Goal: Task Accomplishment & Management: Complete application form

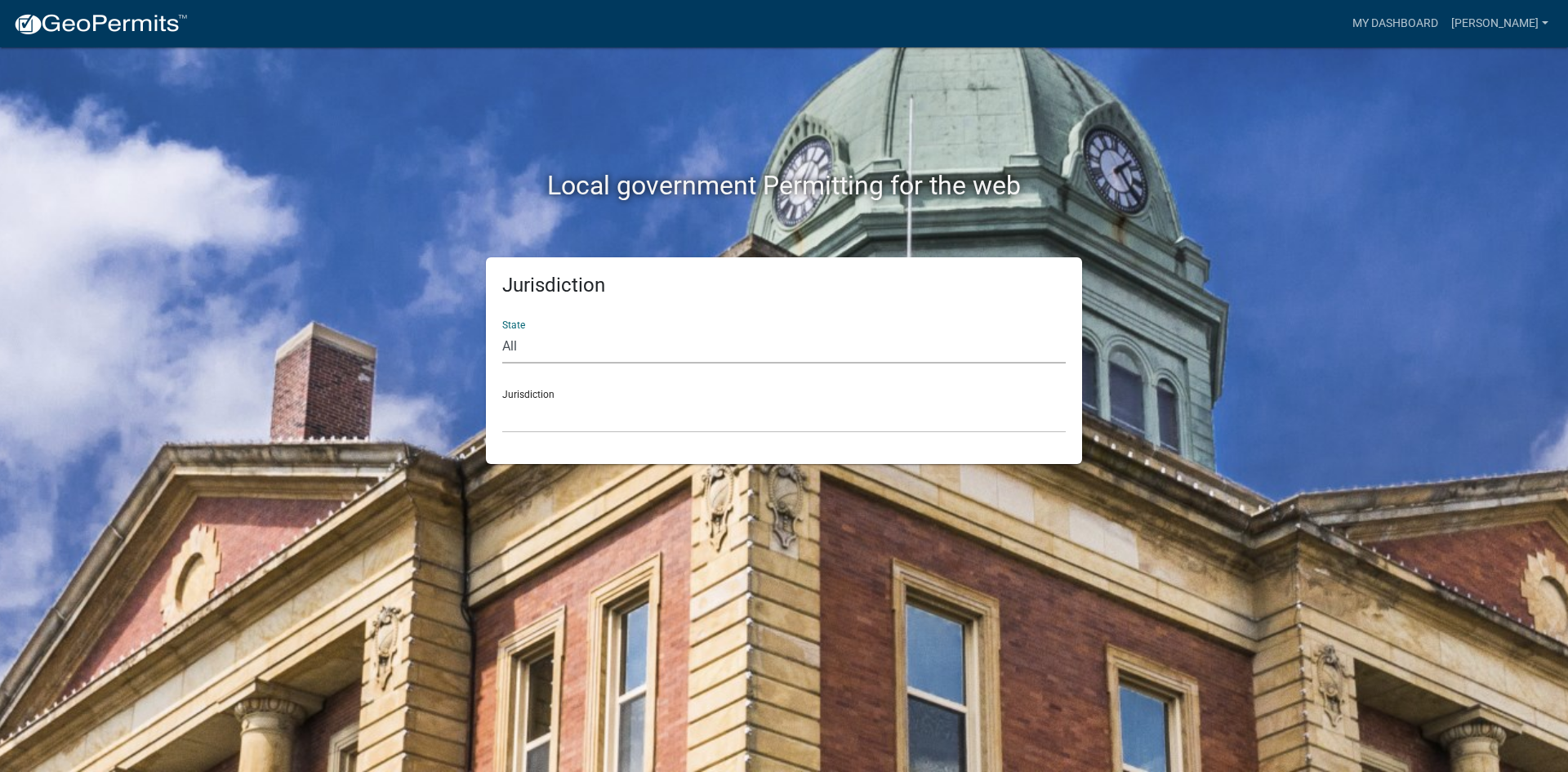
click at [562, 355] on select "All [US_STATE] [US_STATE] [US_STATE] [US_STATE] [US_STATE] [US_STATE] [US_STATE…" at bounding box center [784, 347] width 563 height 34
select select "[US_STATE]"
click at [502, 330] on select "All [US_STATE] [US_STATE] [US_STATE] [US_STATE] [US_STATE] [US_STATE] [US_STATE…" at bounding box center [784, 347] width 563 height 34
click at [561, 423] on select "City of [GEOGRAPHIC_DATA], [US_STATE] City of [GEOGRAPHIC_DATA], [US_STATE] Cit…" at bounding box center [784, 417] width 563 height 34
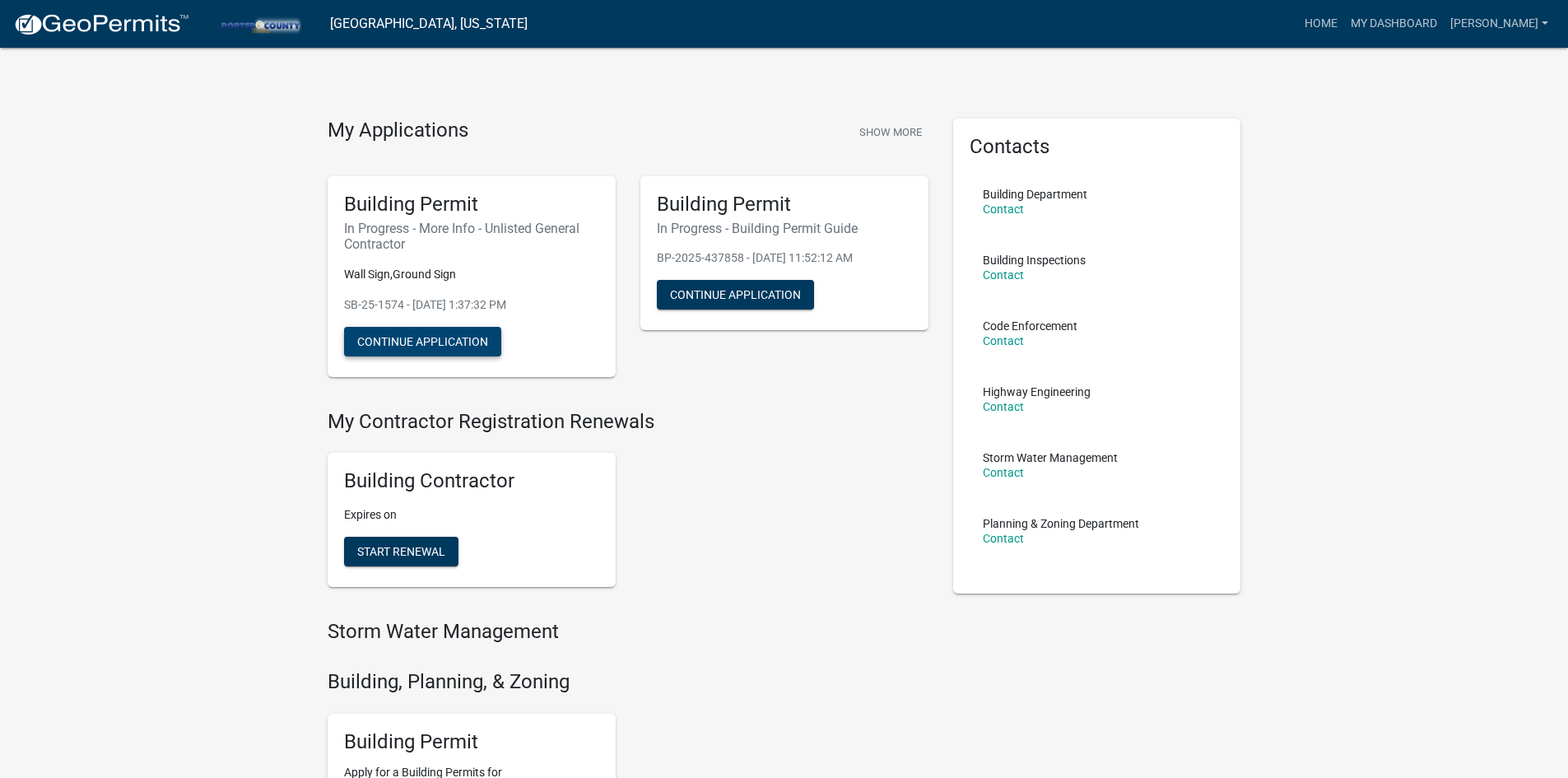
click at [433, 334] on button "Continue Application" at bounding box center [423, 341] width 157 height 29
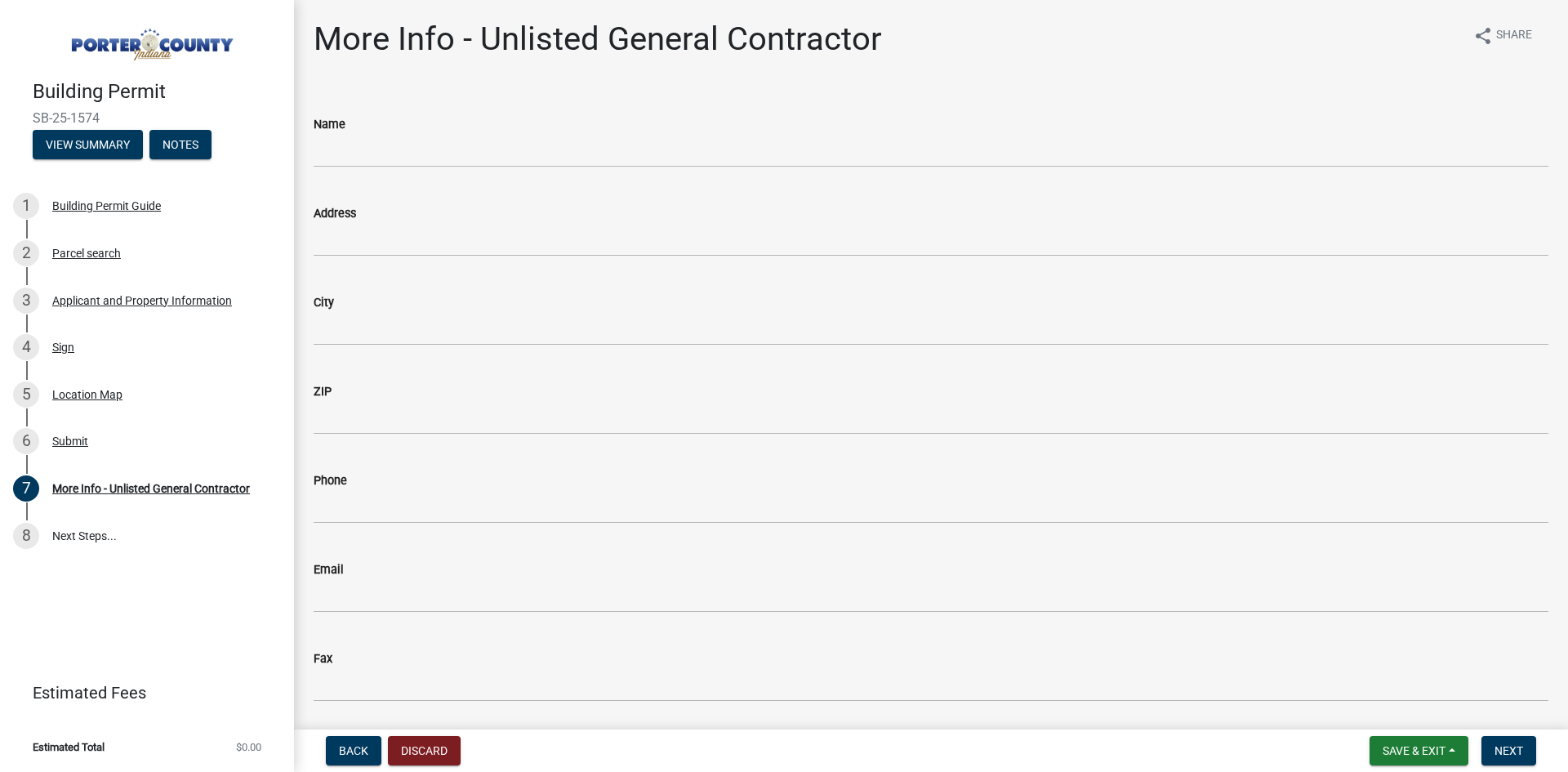
click at [454, 171] on wm-data-entity-input "Name" at bounding box center [931, 135] width 1235 height 89
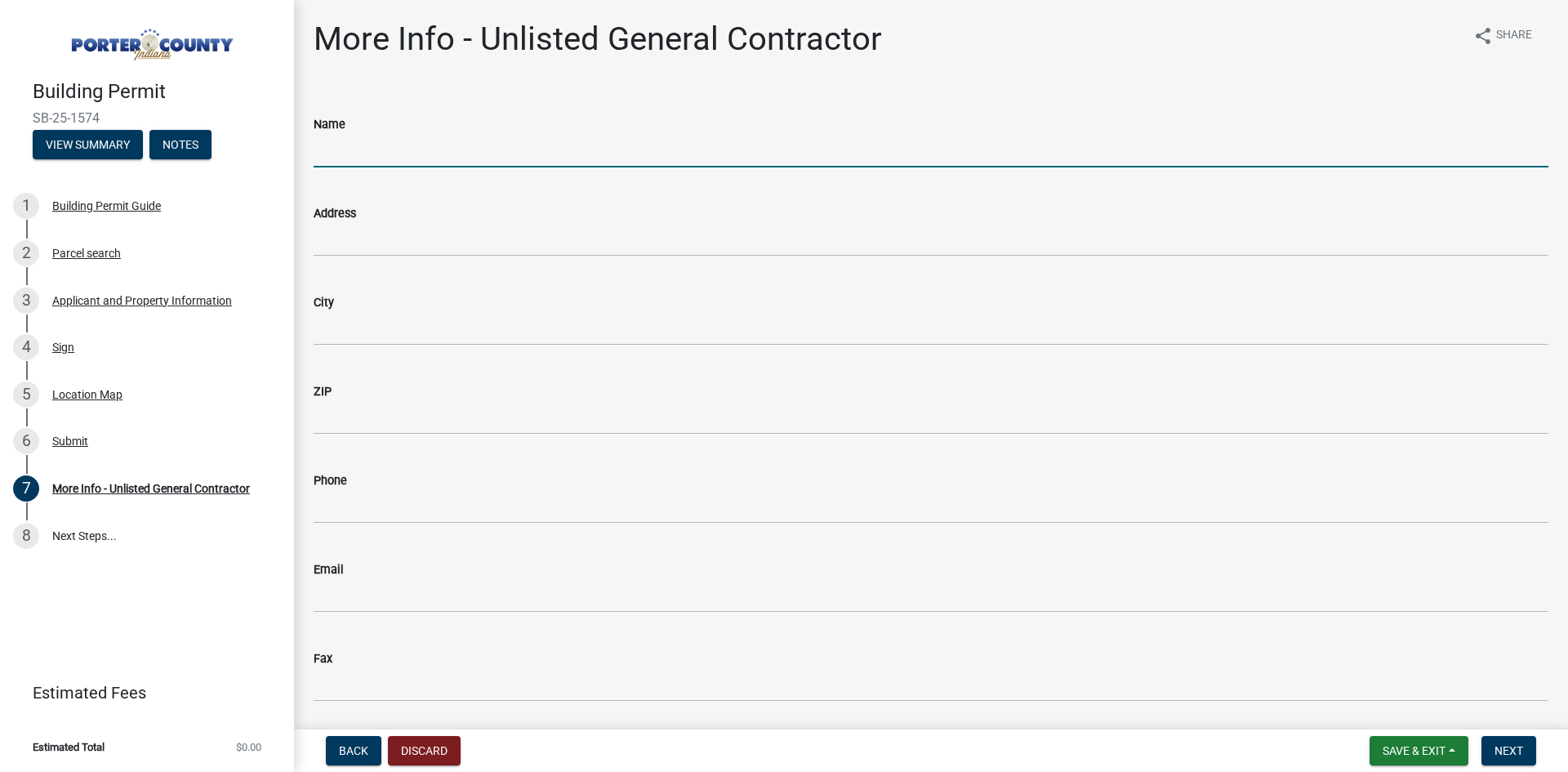
click at [371, 146] on input "Name" at bounding box center [931, 150] width 1235 height 34
type input "[PERSON_NAME]"
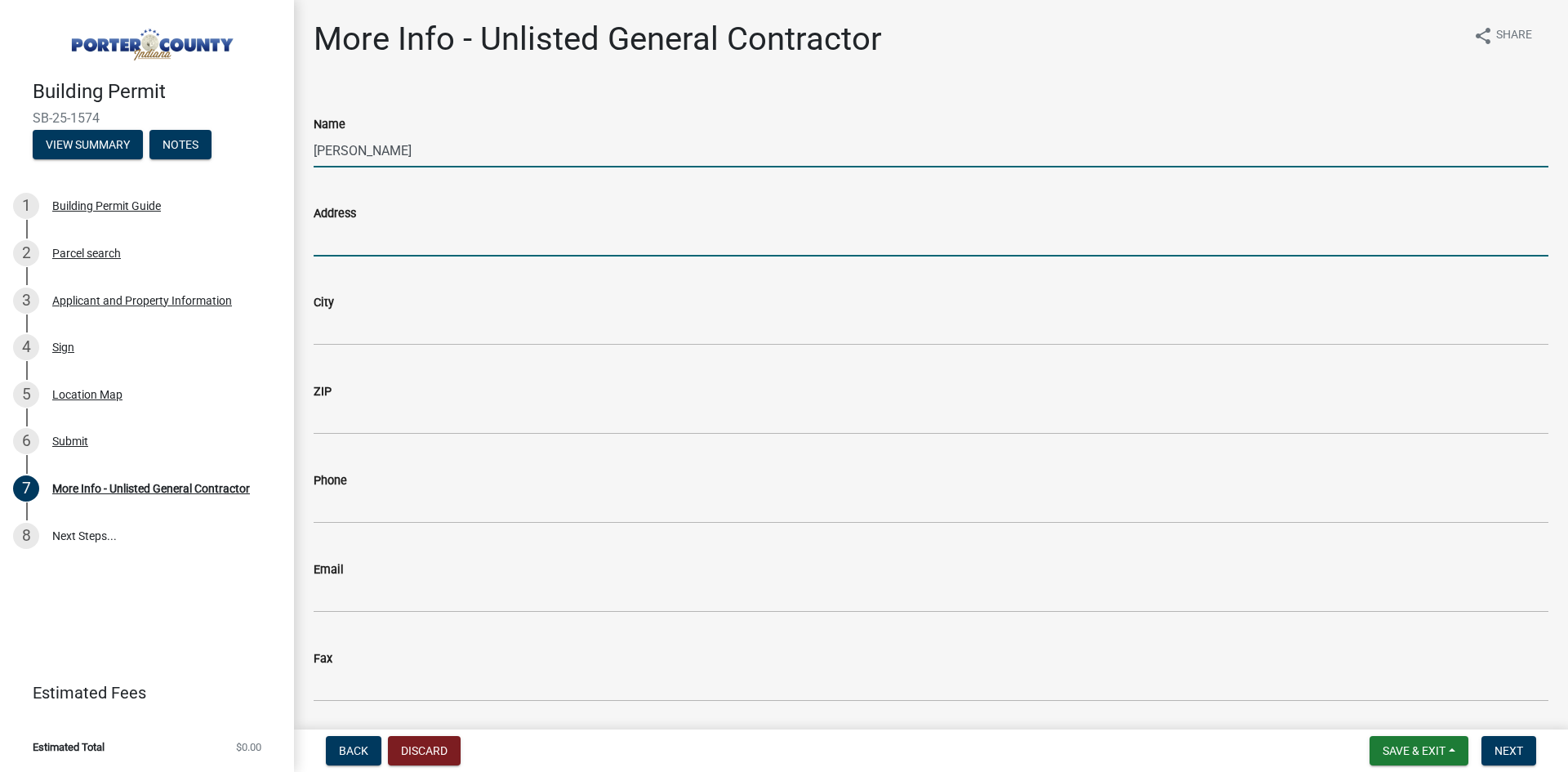
type input "[STREET_ADDRESS]"
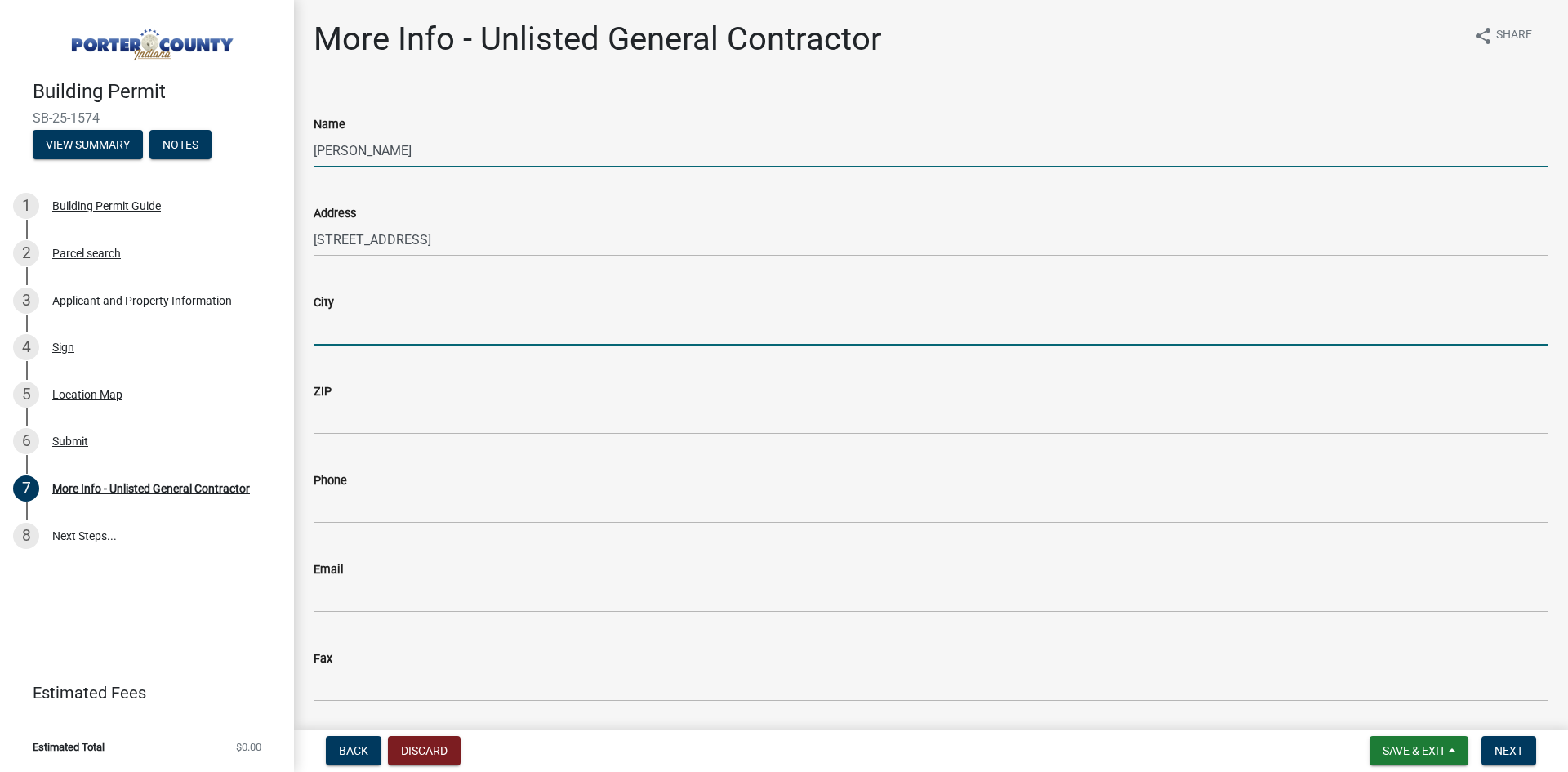
type input "Wanatah"
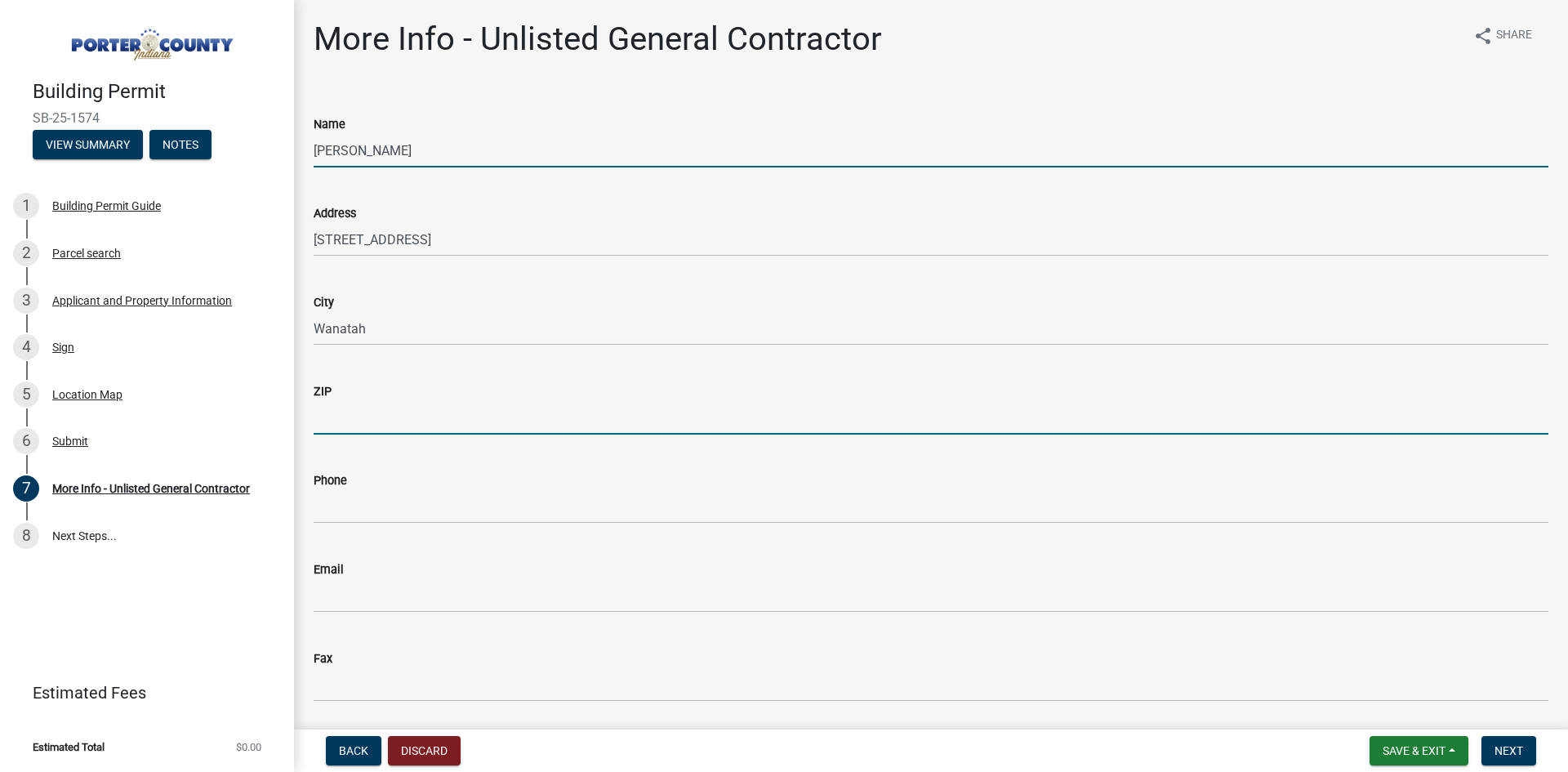
type input "46390"
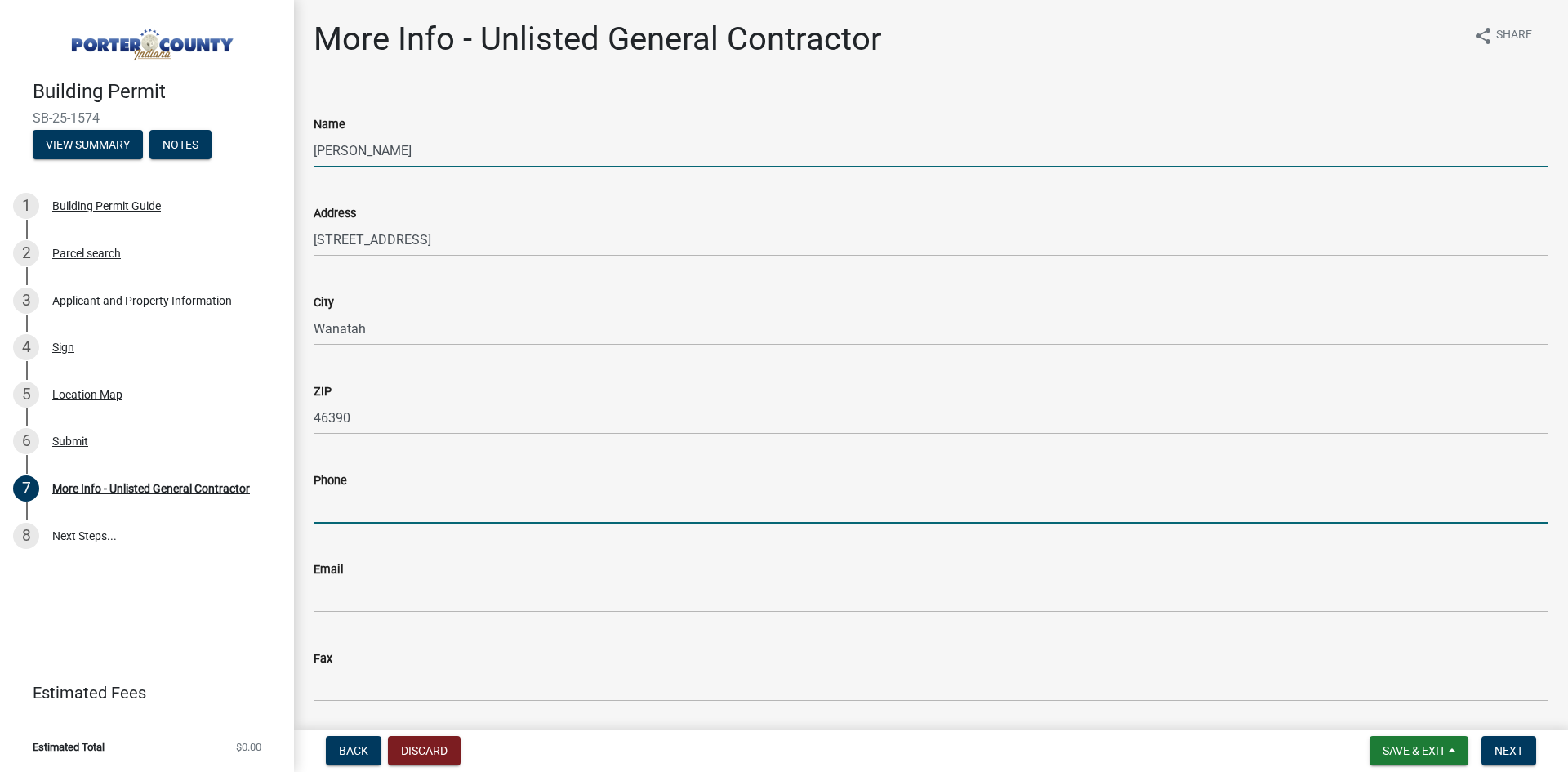
type input "2197332551"
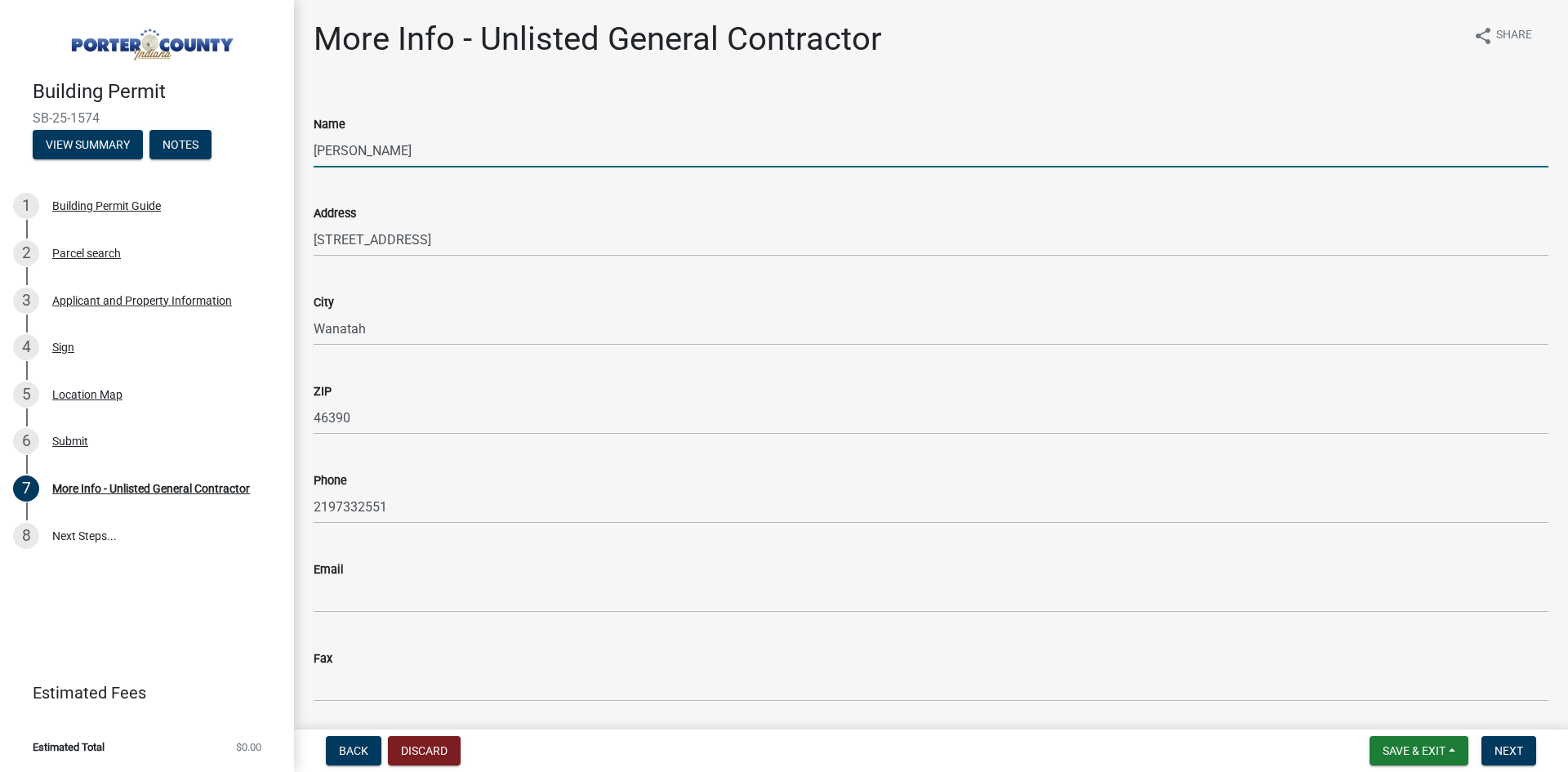
type input "[PERSON_NAME][EMAIL_ADDRESS][DOMAIN_NAME]"
drag, startPoint x: 457, startPoint y: 149, endPoint x: 260, endPoint y: 144, distance: 197.1
click at [260, 144] on div "Building Permit [DEMOGRAPHIC_DATA]-25-1574 View Summary Notes 1 Building Permit…" at bounding box center [784, 386] width 1568 height 772
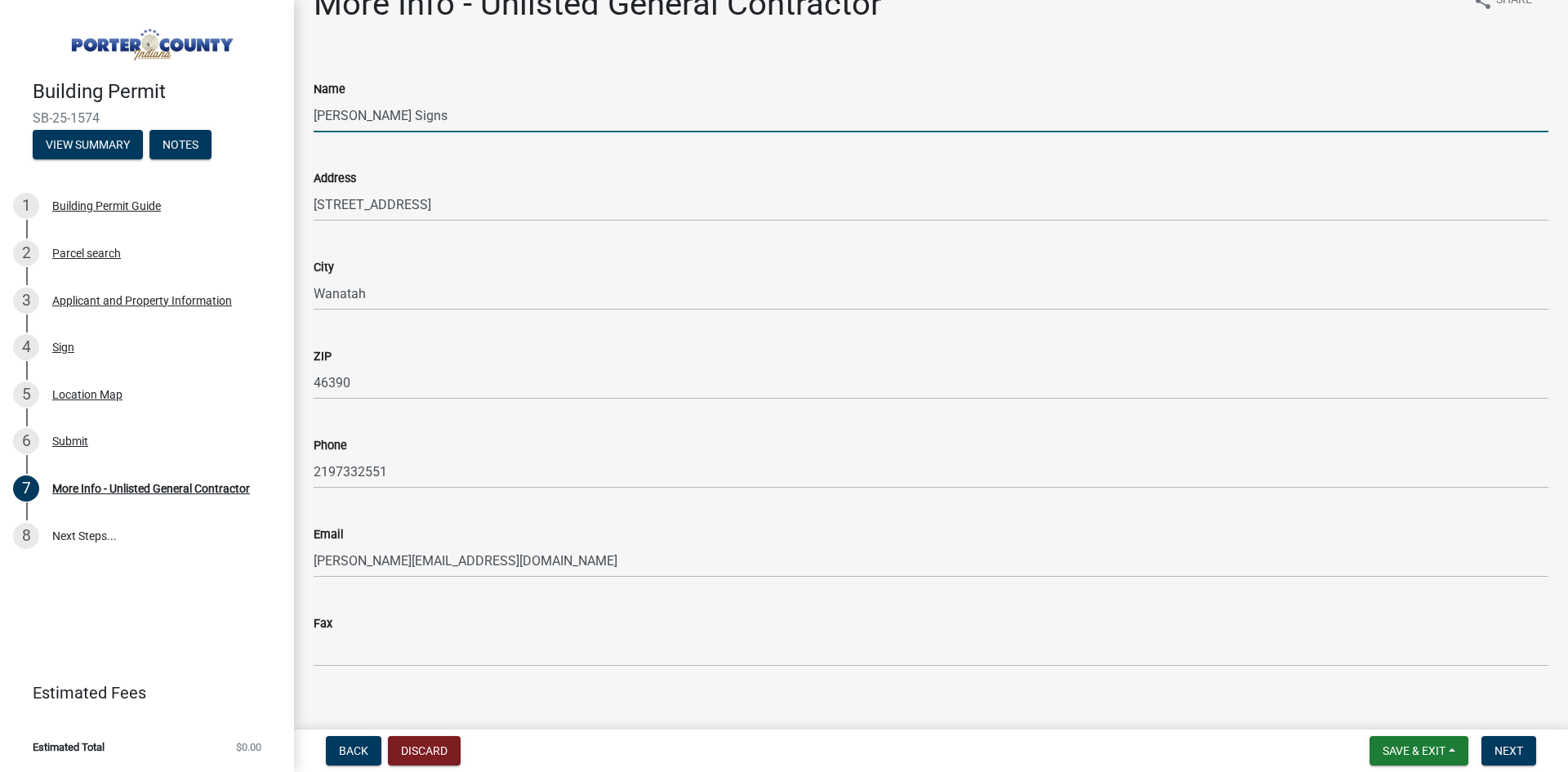
scroll to position [56, 0]
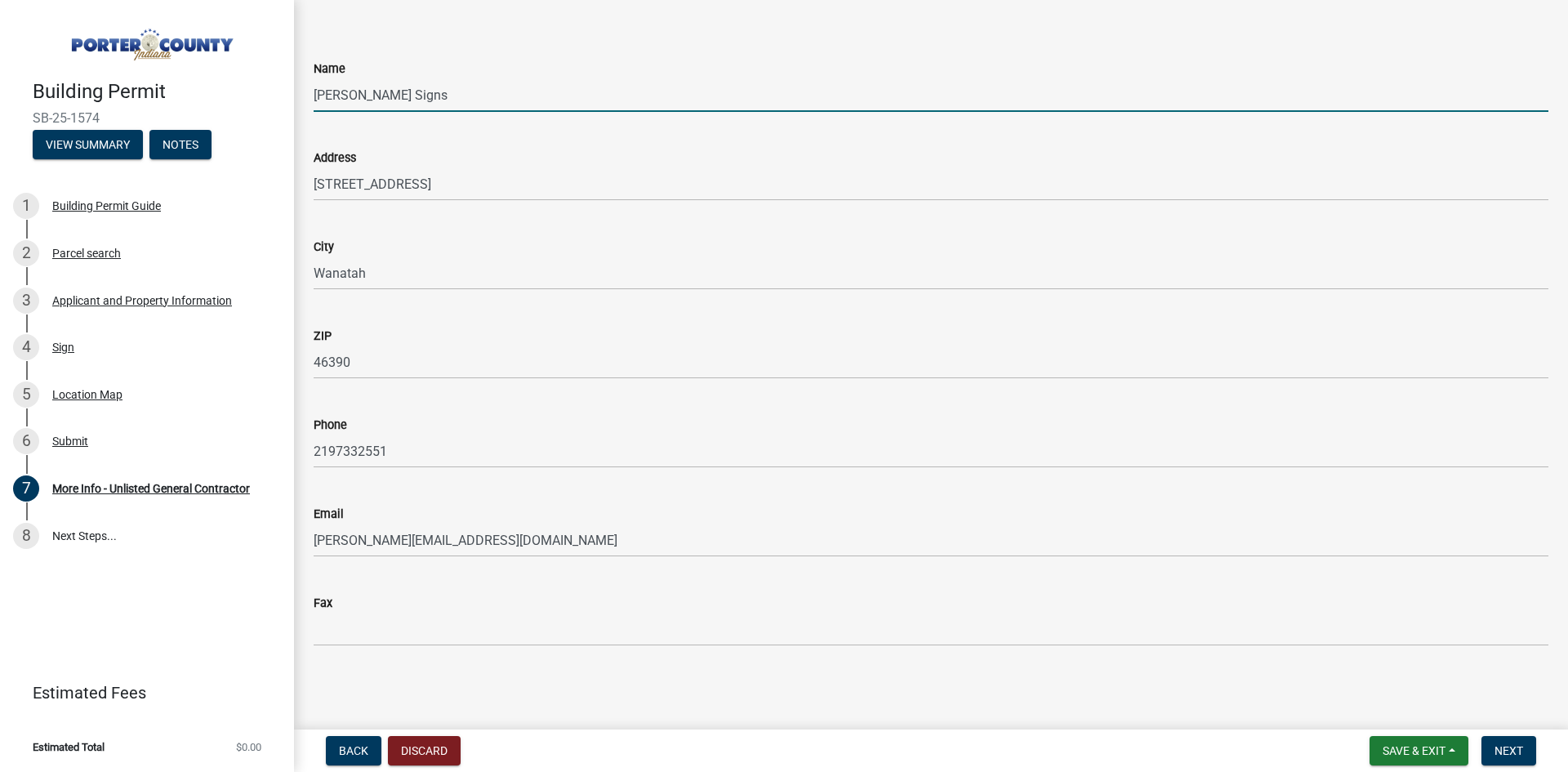
type input "[PERSON_NAME] Signs"
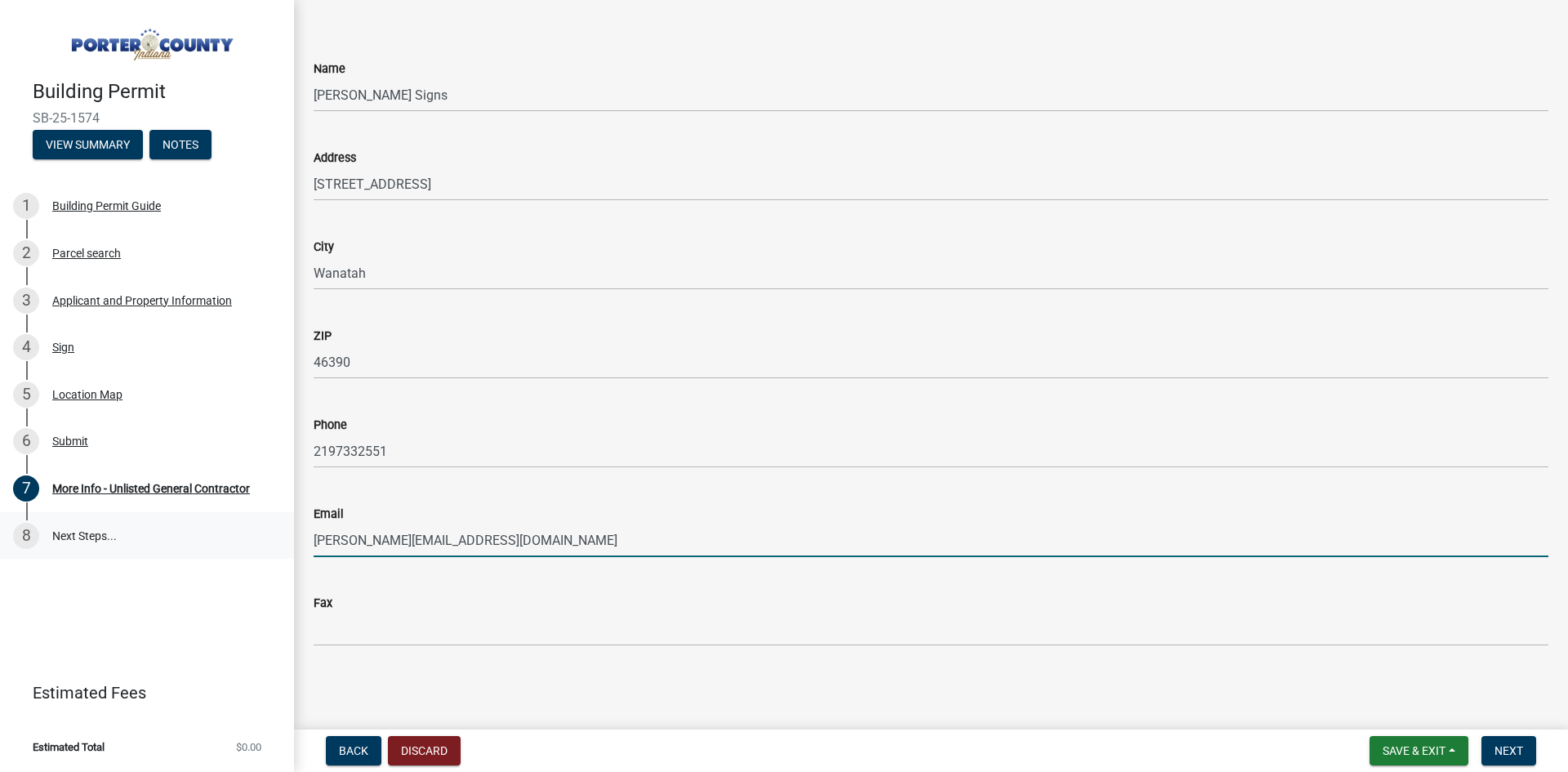
drag, startPoint x: 338, startPoint y: 541, endPoint x: 261, endPoint y: 539, distance: 77.0
click at [261, 539] on div "Building Permit [DEMOGRAPHIC_DATA]-25-1574 View Summary Notes 1 Building Permit…" at bounding box center [784, 386] width 1568 height 772
type input "[PERSON_NAME][EMAIL_ADDRESS][DOMAIN_NAME]"
click at [1410, 749] on span "Save & Exit" at bounding box center [1414, 750] width 63 height 13
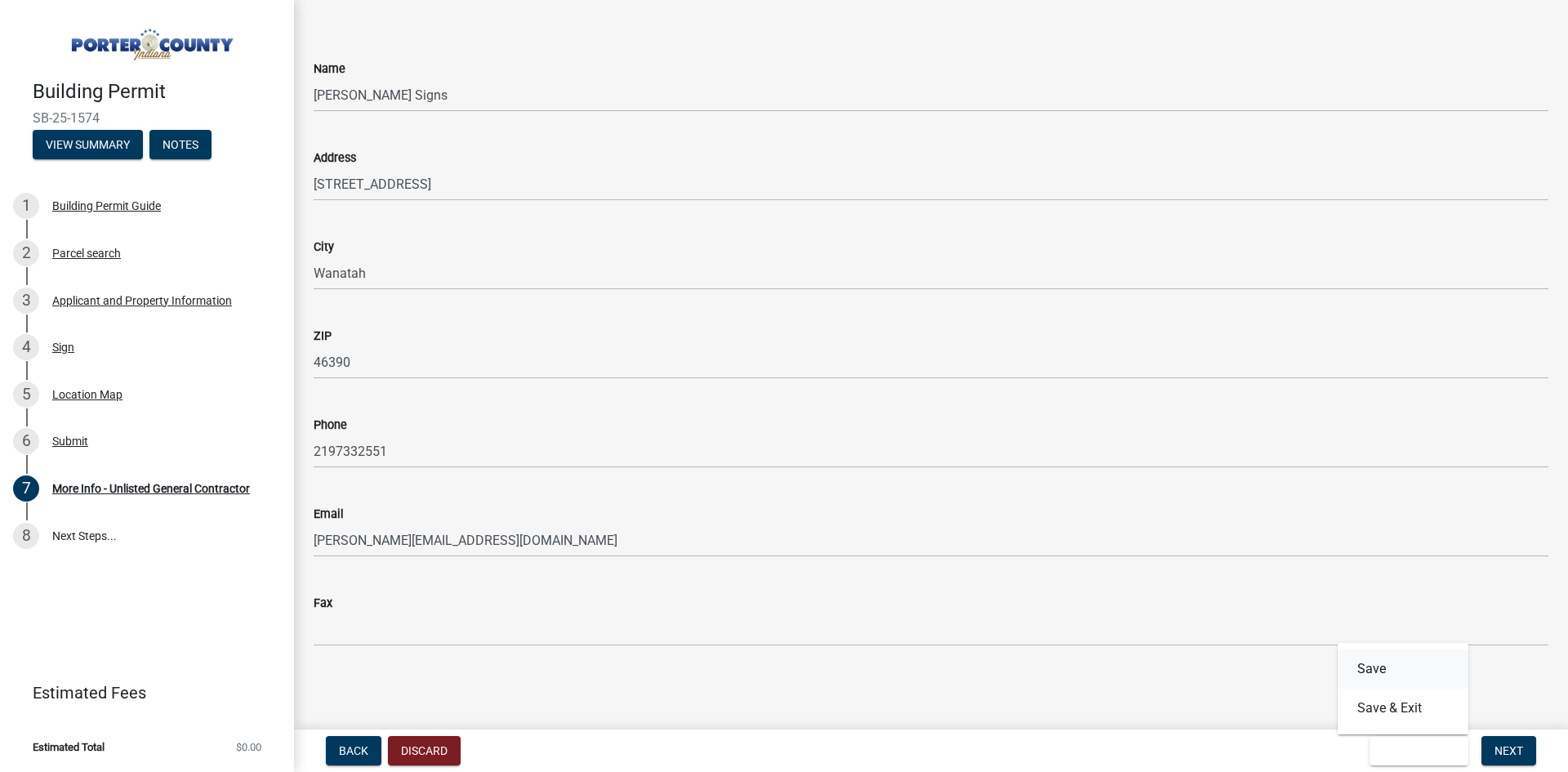
click at [1392, 661] on button "Save" at bounding box center [1404, 669] width 131 height 39
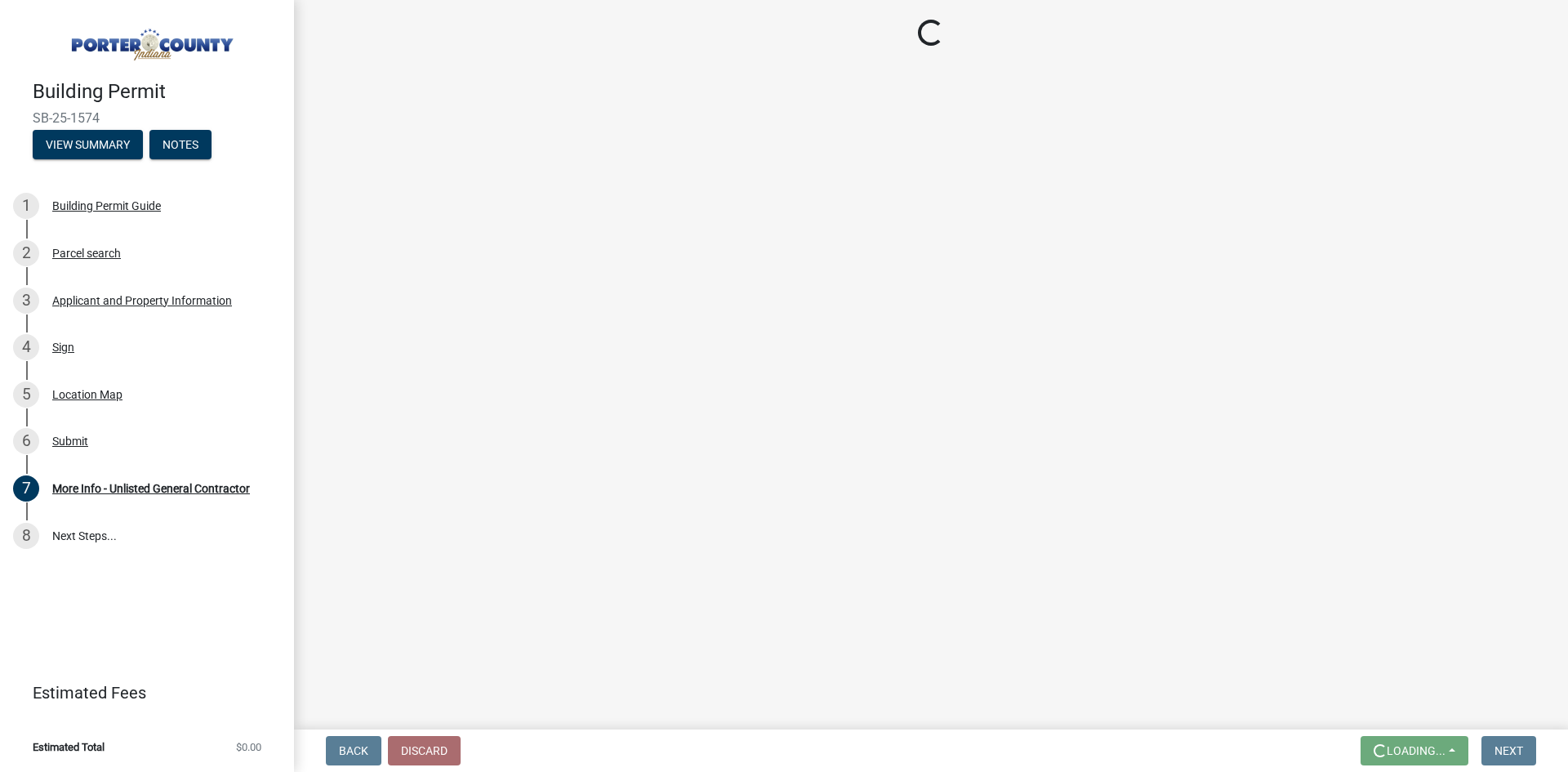
scroll to position [0, 0]
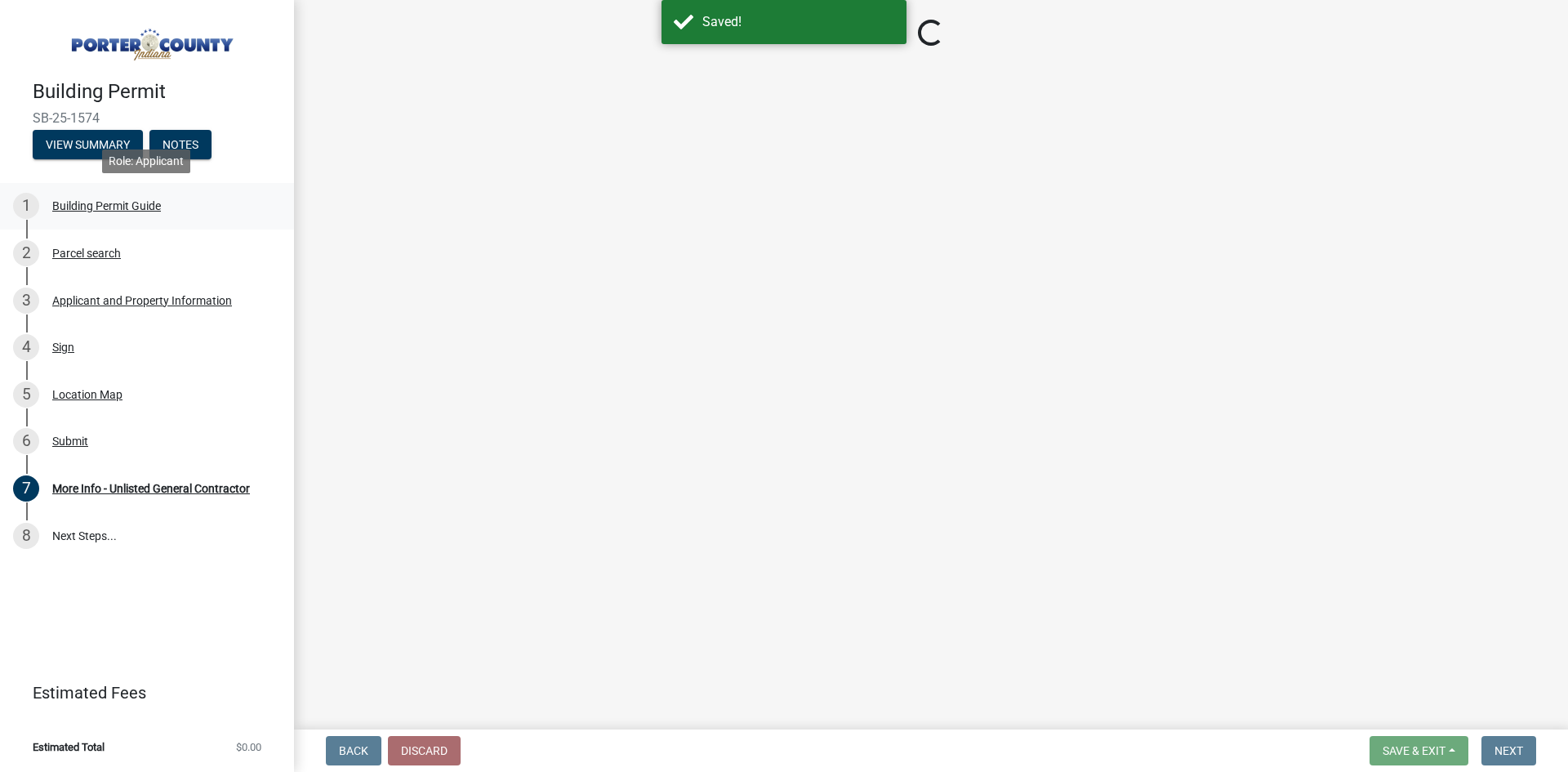
click at [126, 202] on div "Building Permit Guide" at bounding box center [106, 205] width 109 height 11
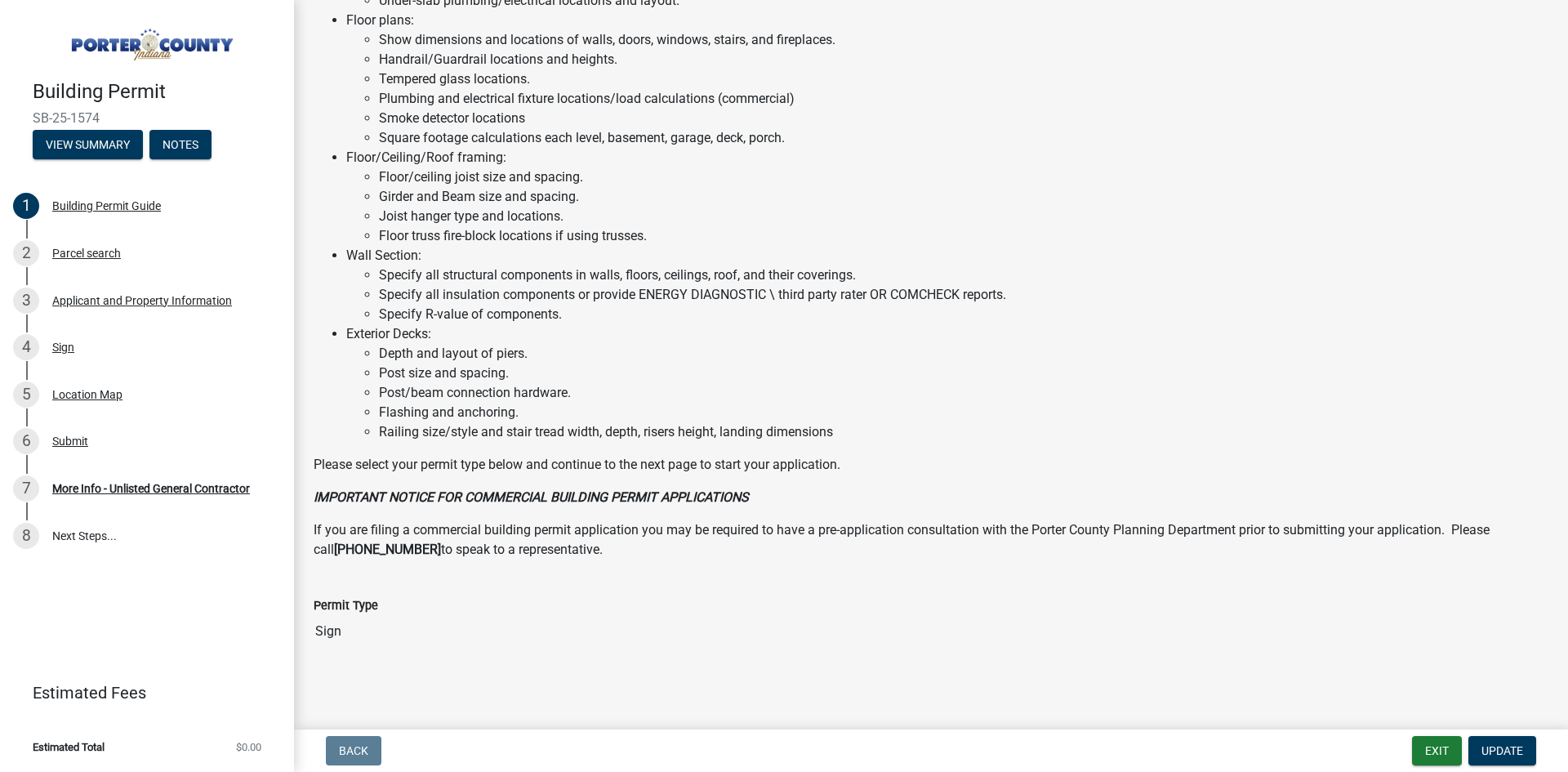
scroll to position [816, 0]
click at [79, 256] on div "Parcel search" at bounding box center [87, 253] width 69 height 11
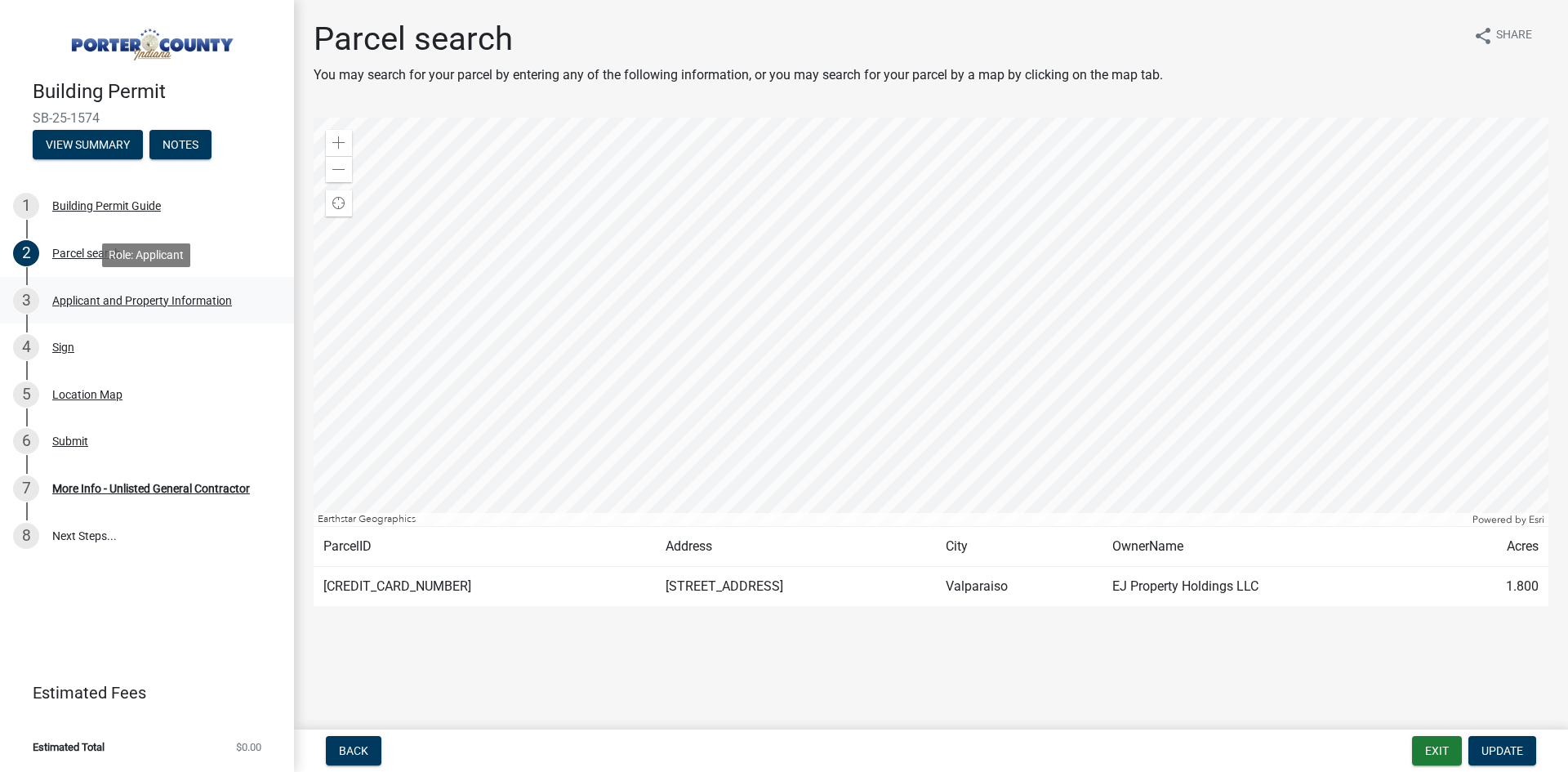
click at [111, 302] on div "Applicant and Property Information" at bounding box center [142, 300] width 180 height 11
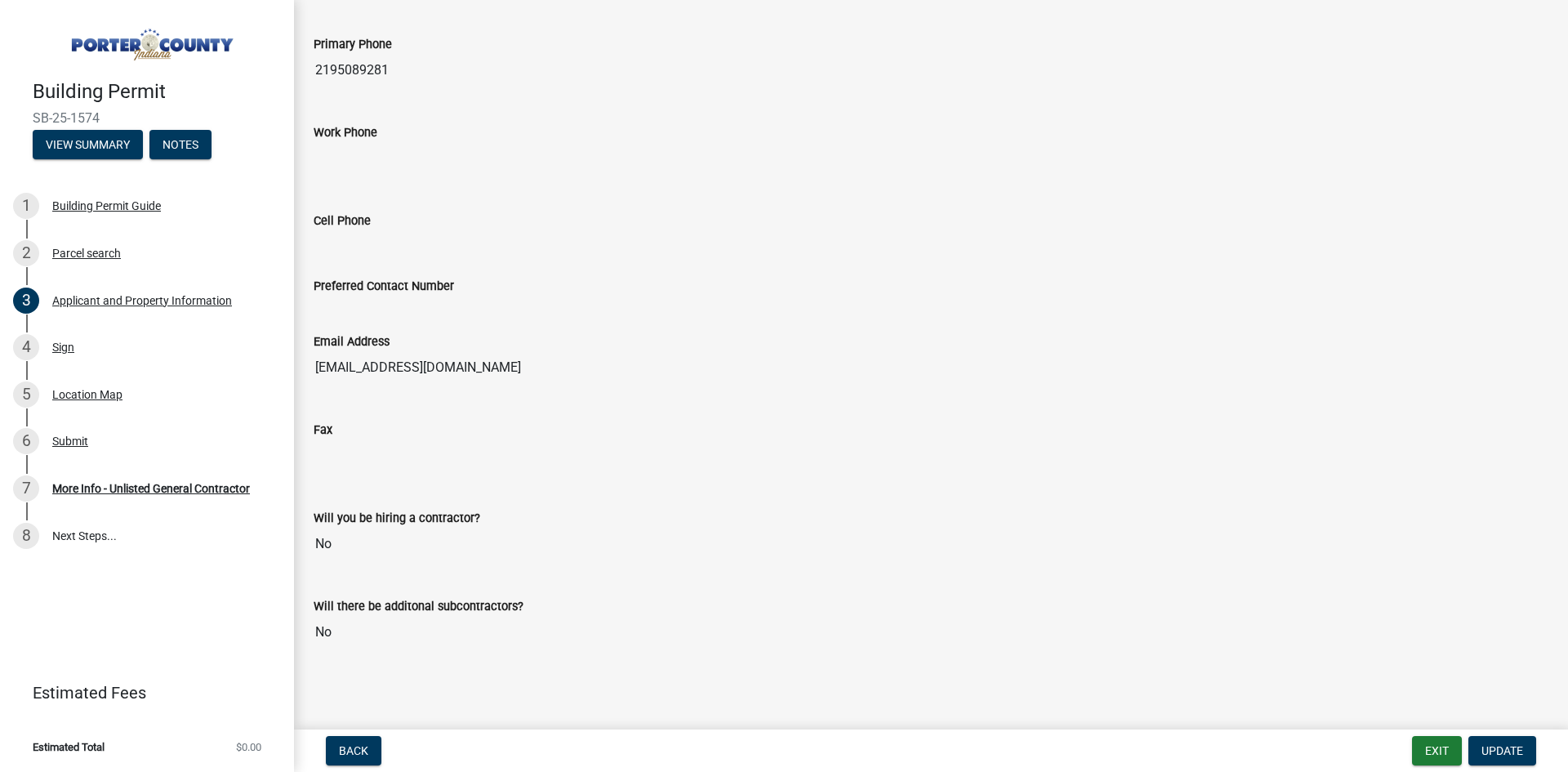
scroll to position [1930, 0]
click at [66, 345] on div "Sign" at bounding box center [63, 347] width 22 height 11
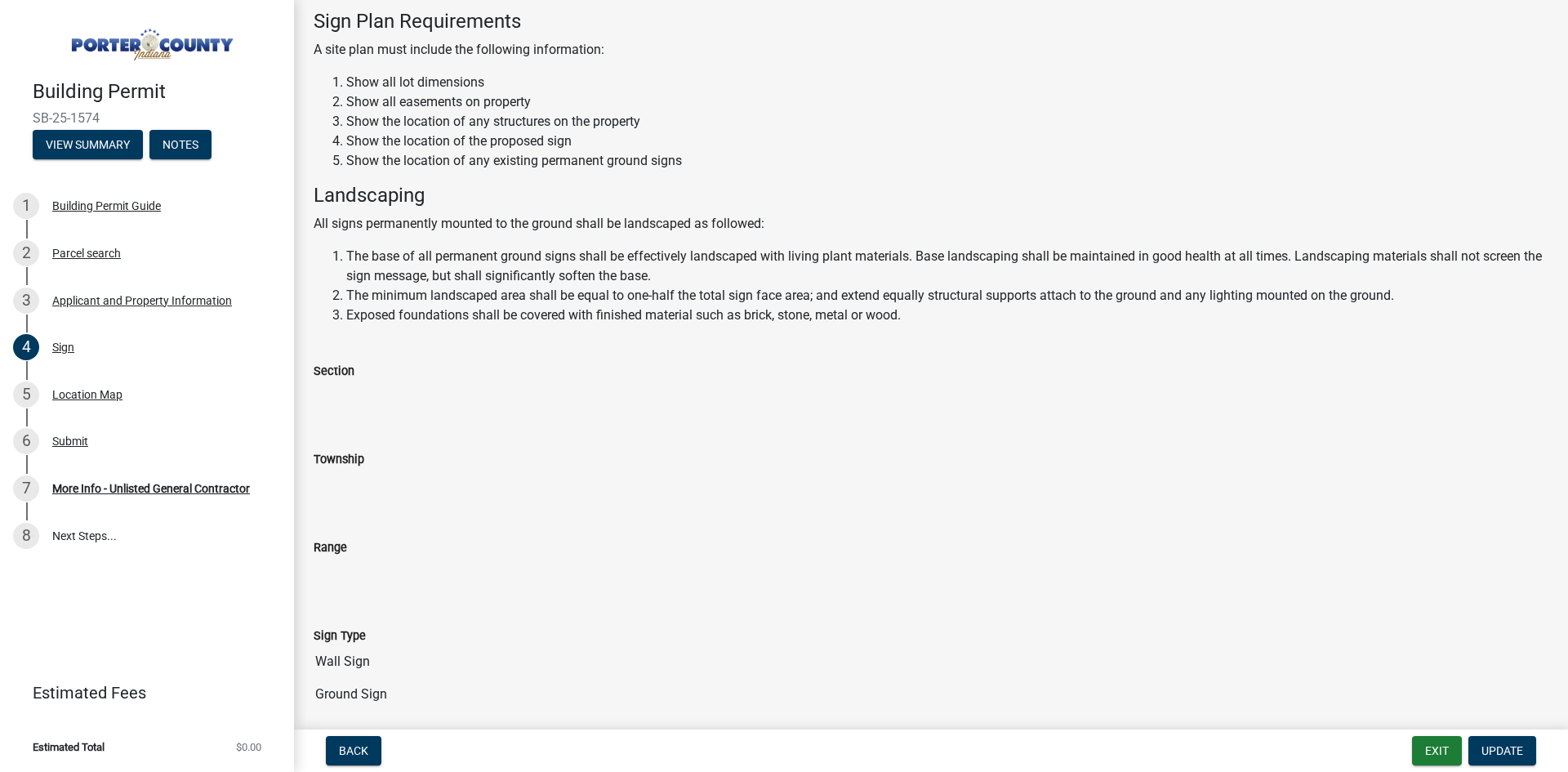
scroll to position [490, 0]
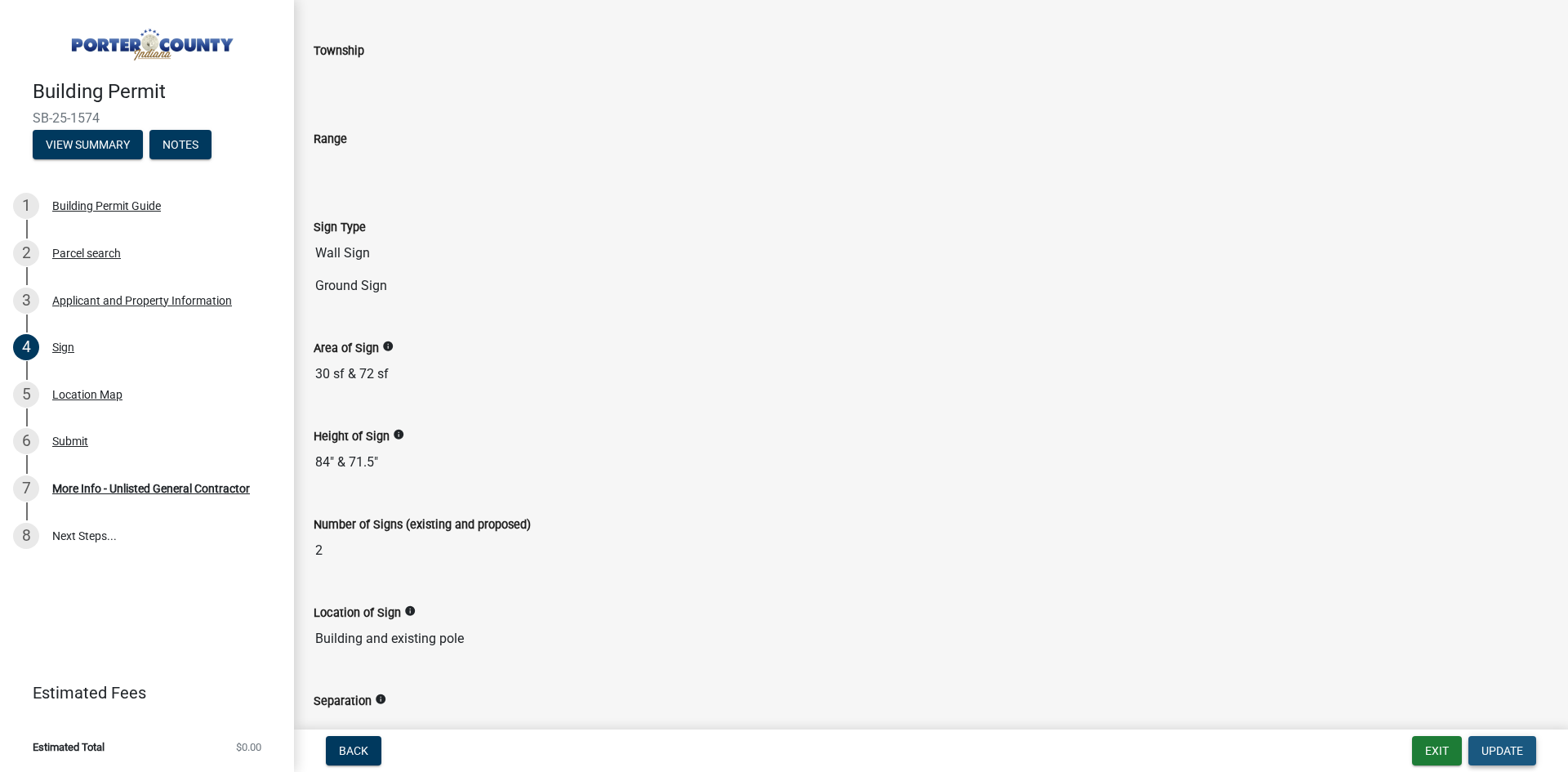
click at [1478, 747] on button "Update" at bounding box center [1502, 750] width 68 height 29
click at [432, 379] on input "30 sf & 72 sf" at bounding box center [931, 374] width 1235 height 33
click at [410, 371] on input "30 sf & 72 sf" at bounding box center [931, 374] width 1235 height 33
click at [396, 374] on input "30 sf & 72 sf" at bounding box center [931, 374] width 1235 height 33
click at [450, 365] on input "30 sf & 72 sf" at bounding box center [931, 374] width 1235 height 33
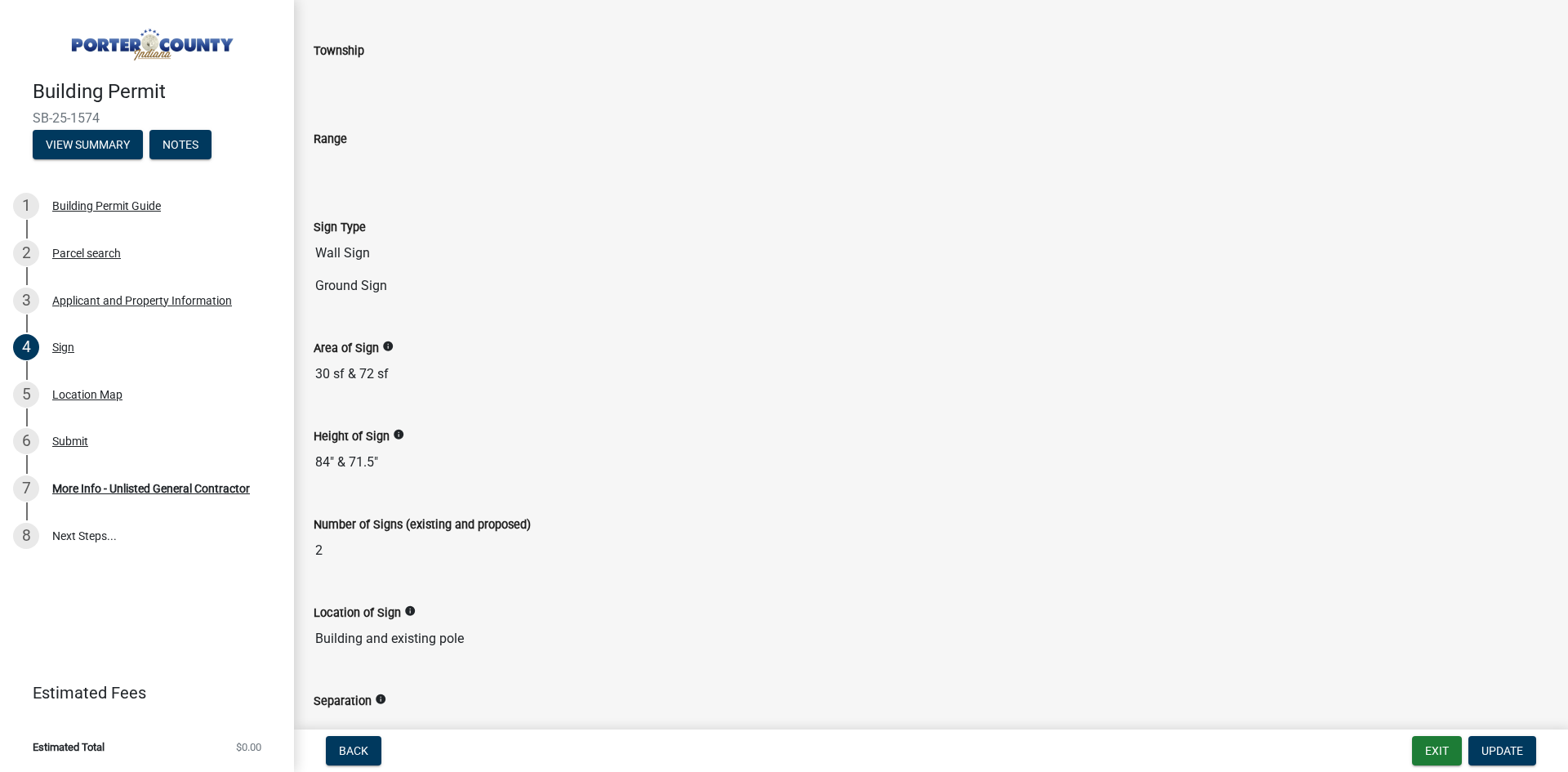
drag, startPoint x: 425, startPoint y: 369, endPoint x: 401, endPoint y: 369, distance: 24.0
click at [408, 369] on input "30 sf & 72 sf" at bounding box center [931, 374] width 1235 height 33
drag, startPoint x: 373, startPoint y: 369, endPoint x: 346, endPoint y: 369, distance: 27.0
click at [354, 369] on input "30 sf & 72 sf" at bounding box center [931, 374] width 1235 height 33
drag, startPoint x: 326, startPoint y: 369, endPoint x: 394, endPoint y: 379, distance: 68.7
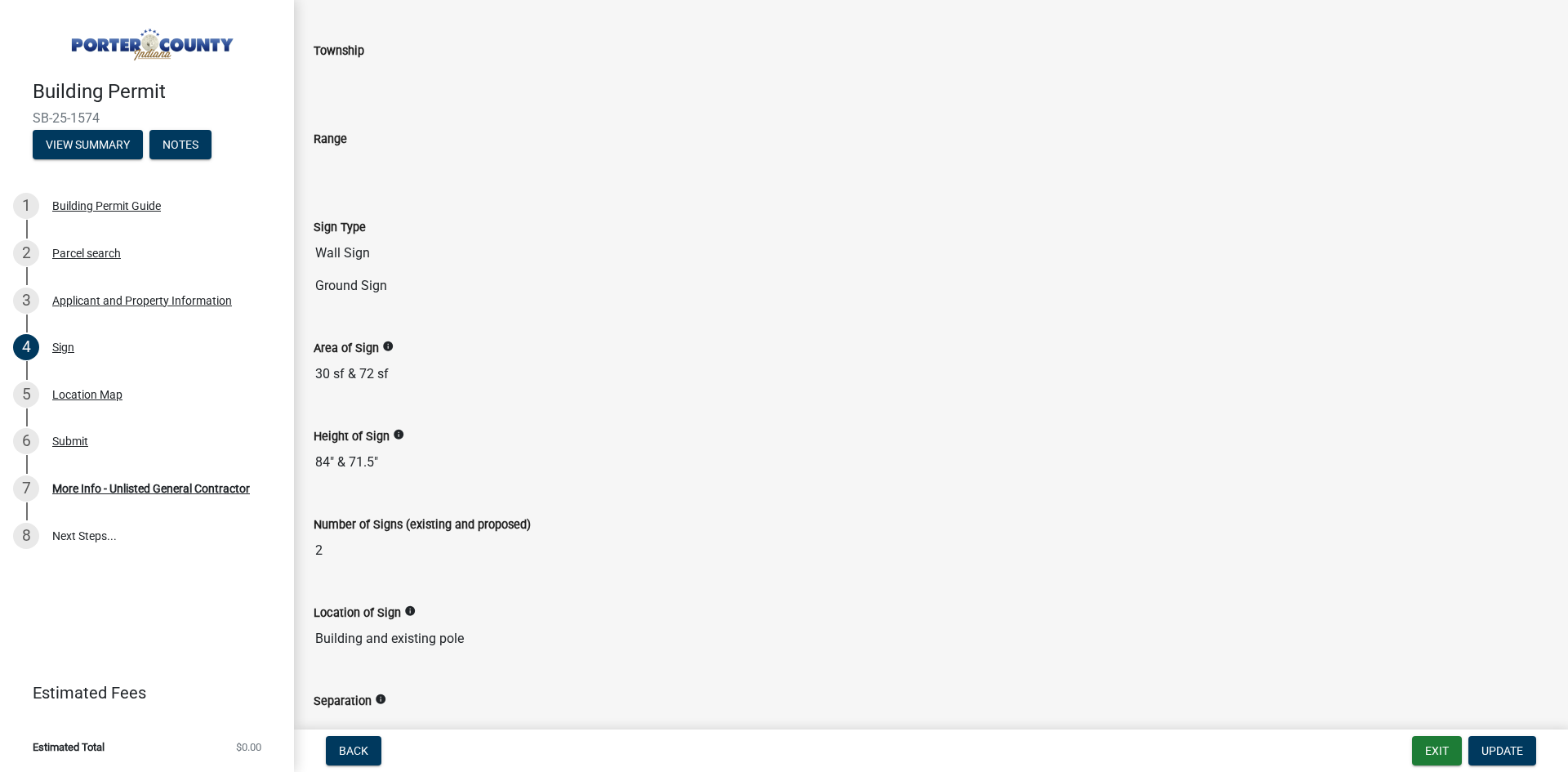
click at [393, 379] on input "30 sf & 72 sf" at bounding box center [931, 374] width 1235 height 33
click at [419, 380] on input "30 sf & 72 sf" at bounding box center [931, 374] width 1235 height 33
click at [405, 369] on input "30 sf & 72 sf" at bounding box center [931, 374] width 1235 height 33
click at [385, 374] on input "30 sf & 72 sf" at bounding box center [931, 374] width 1235 height 33
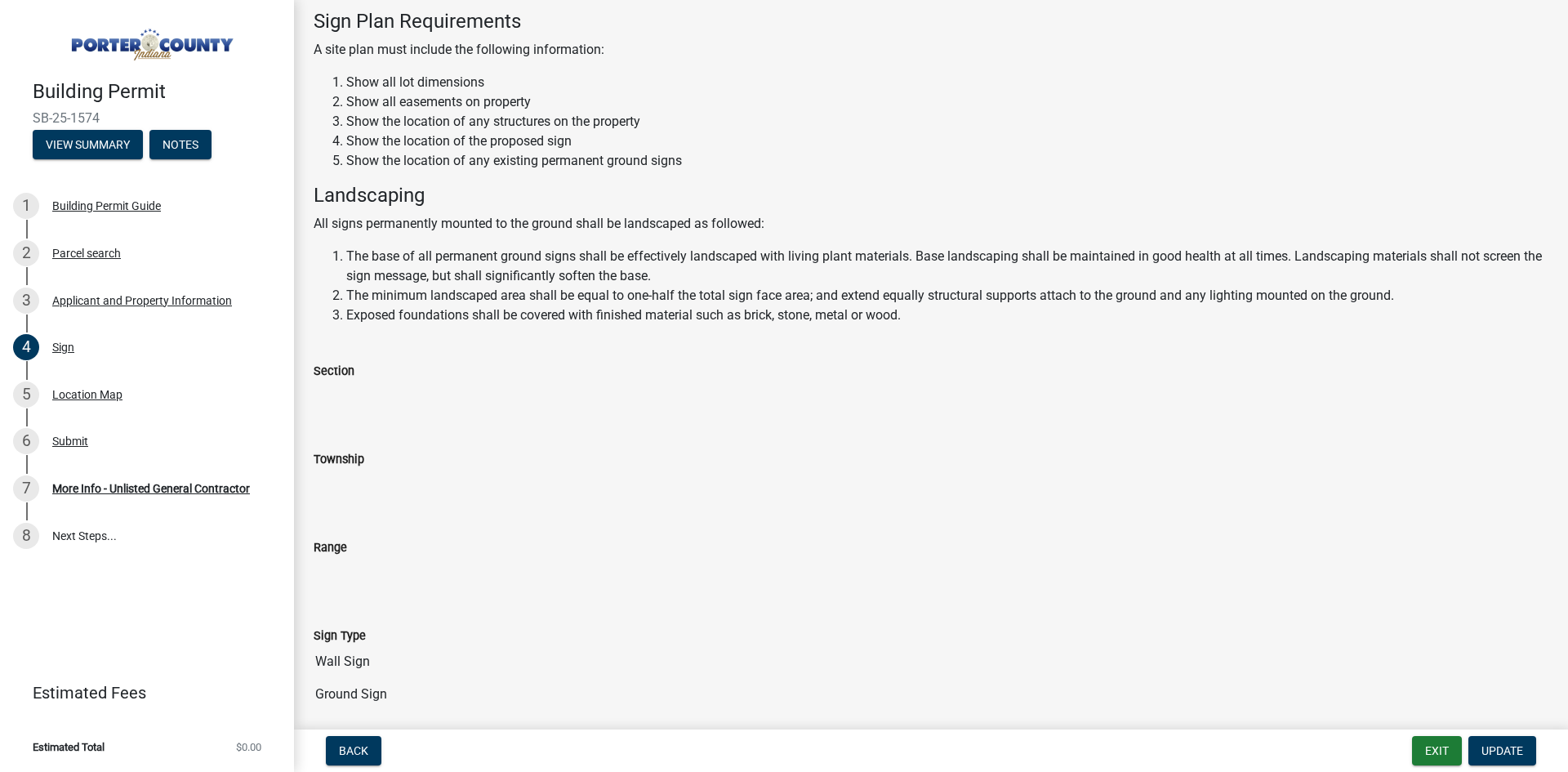
scroll to position [0, 0]
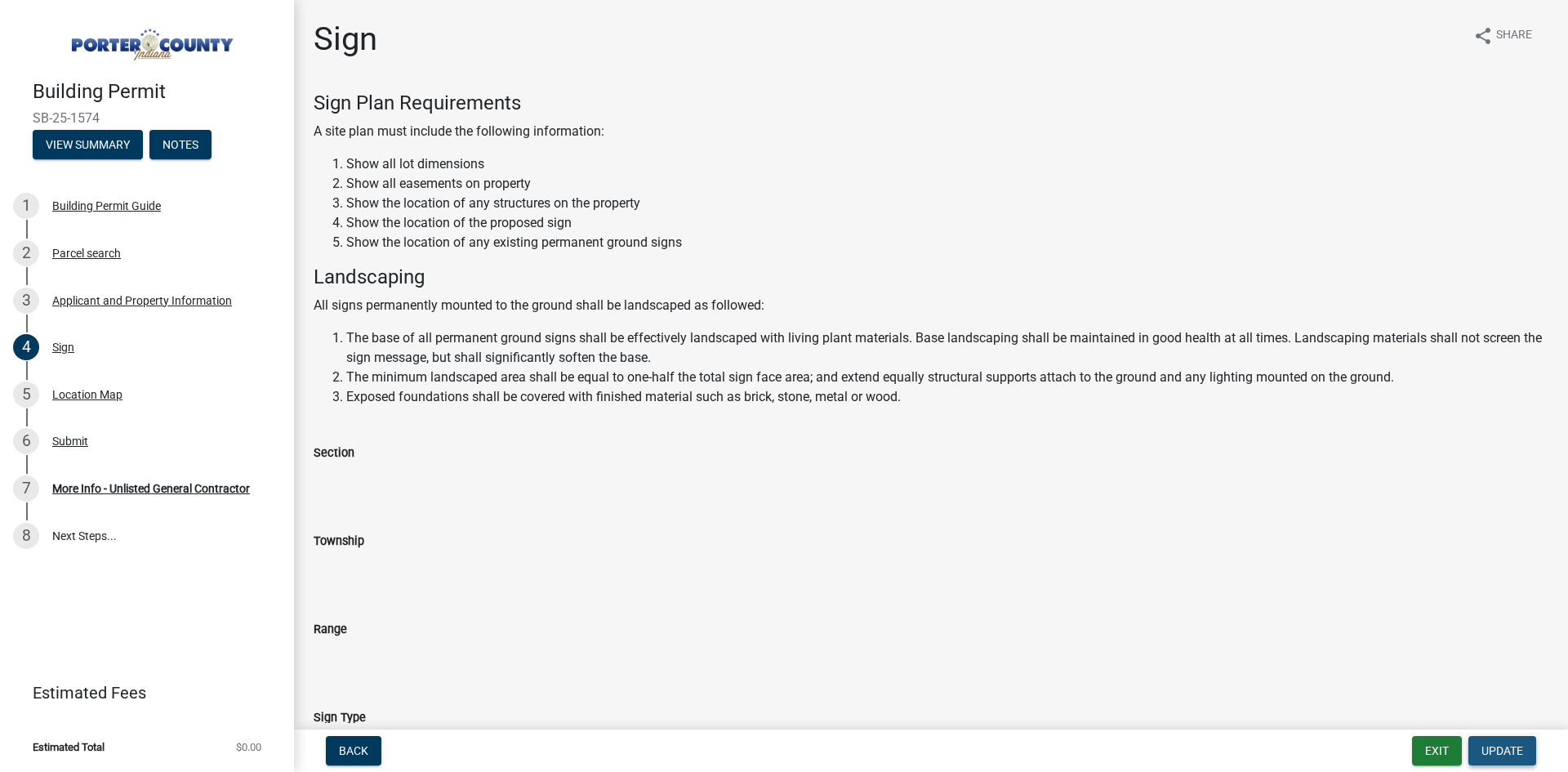
click at [1497, 748] on span "Update" at bounding box center [1502, 750] width 42 height 13
click at [62, 346] on div "Sign" at bounding box center [63, 347] width 22 height 11
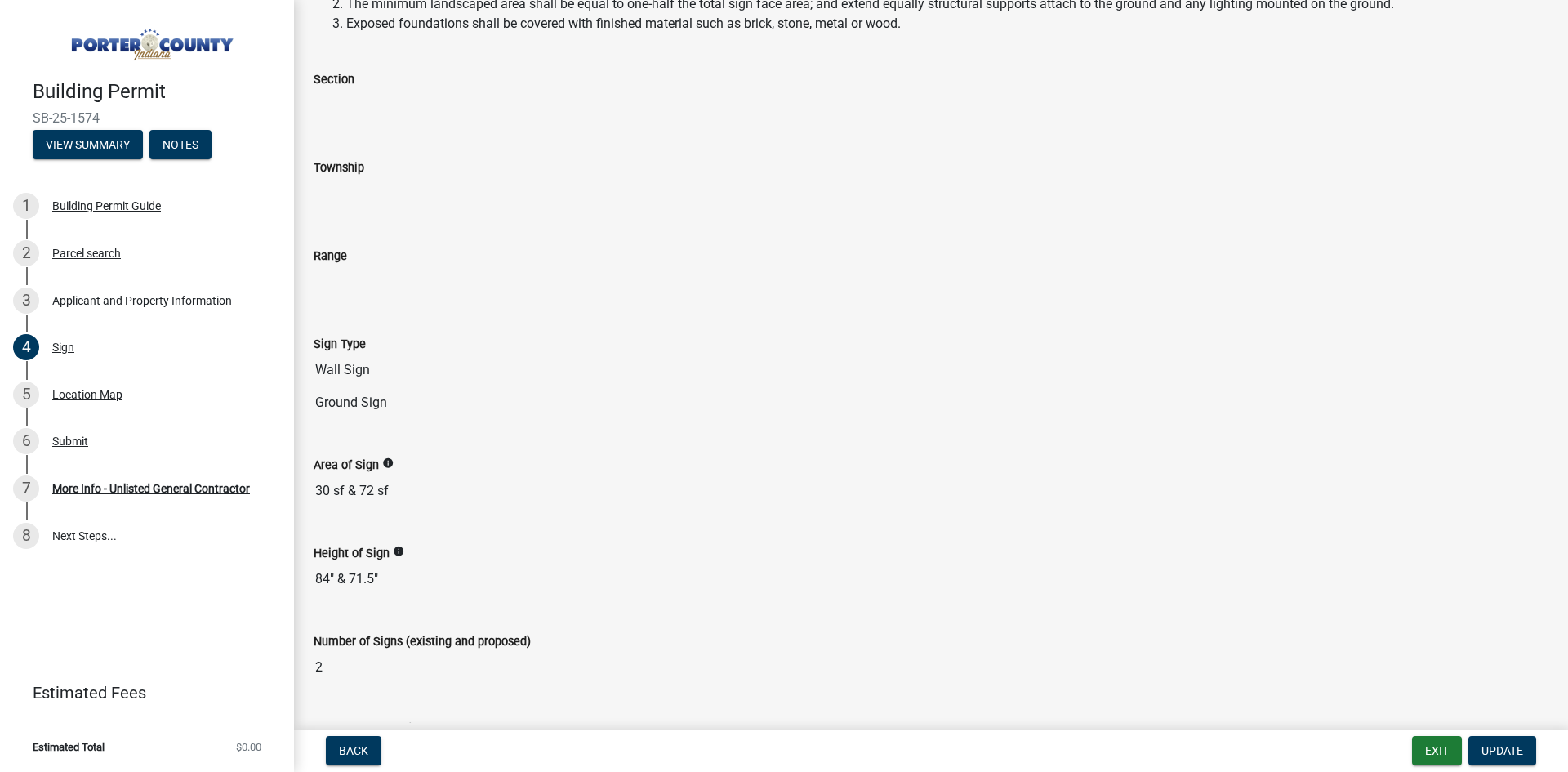
scroll to position [409, 0]
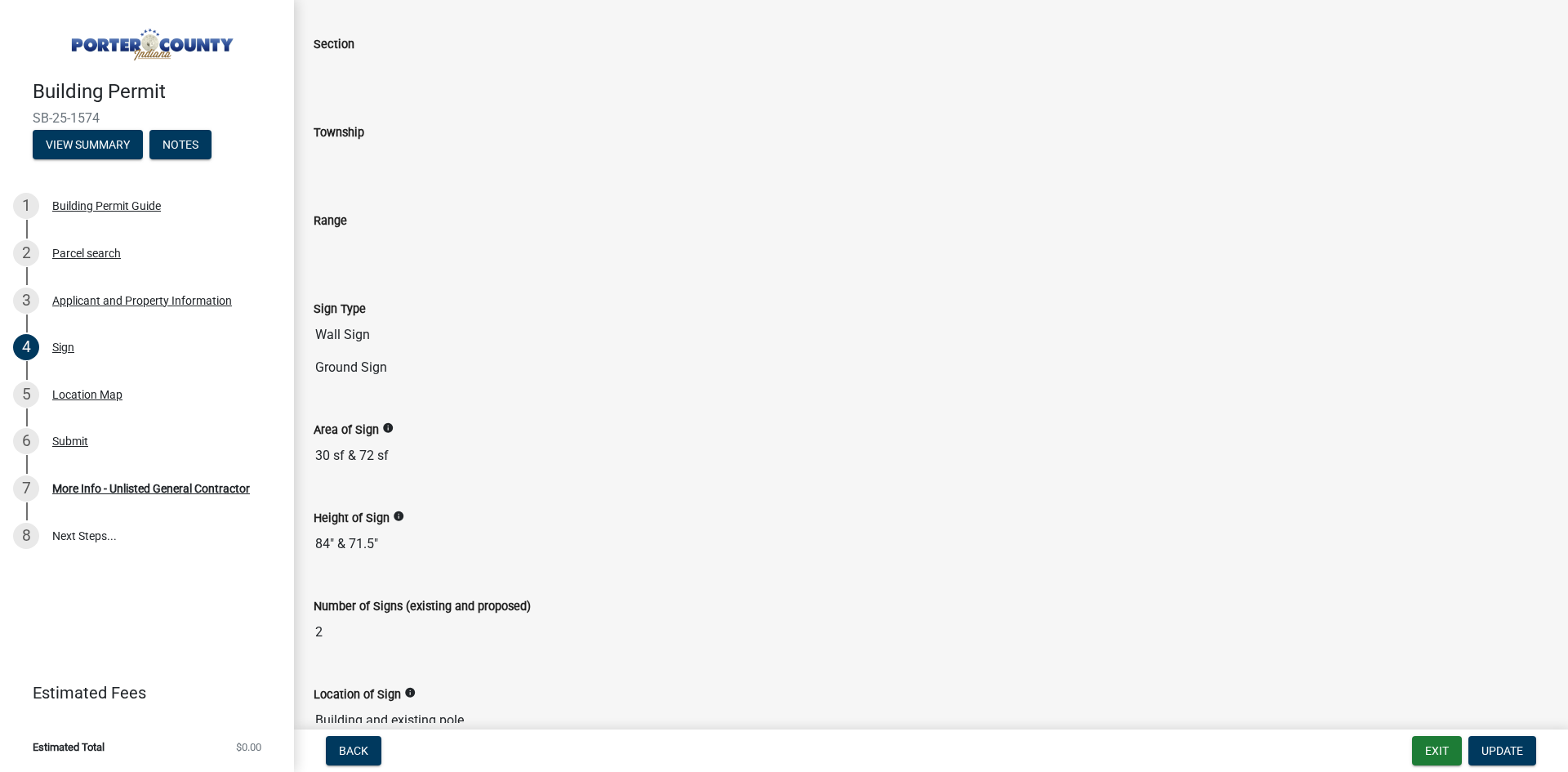
click at [373, 427] on label "Area of Sign" at bounding box center [347, 430] width 65 height 11
click at [373, 440] on input "30 sf & 72 sf" at bounding box center [931, 455] width 1235 height 33
click at [387, 455] on input "30 sf & 72 sf" at bounding box center [931, 455] width 1235 height 33
click at [73, 304] on div "Applicant and Property Information" at bounding box center [142, 300] width 180 height 11
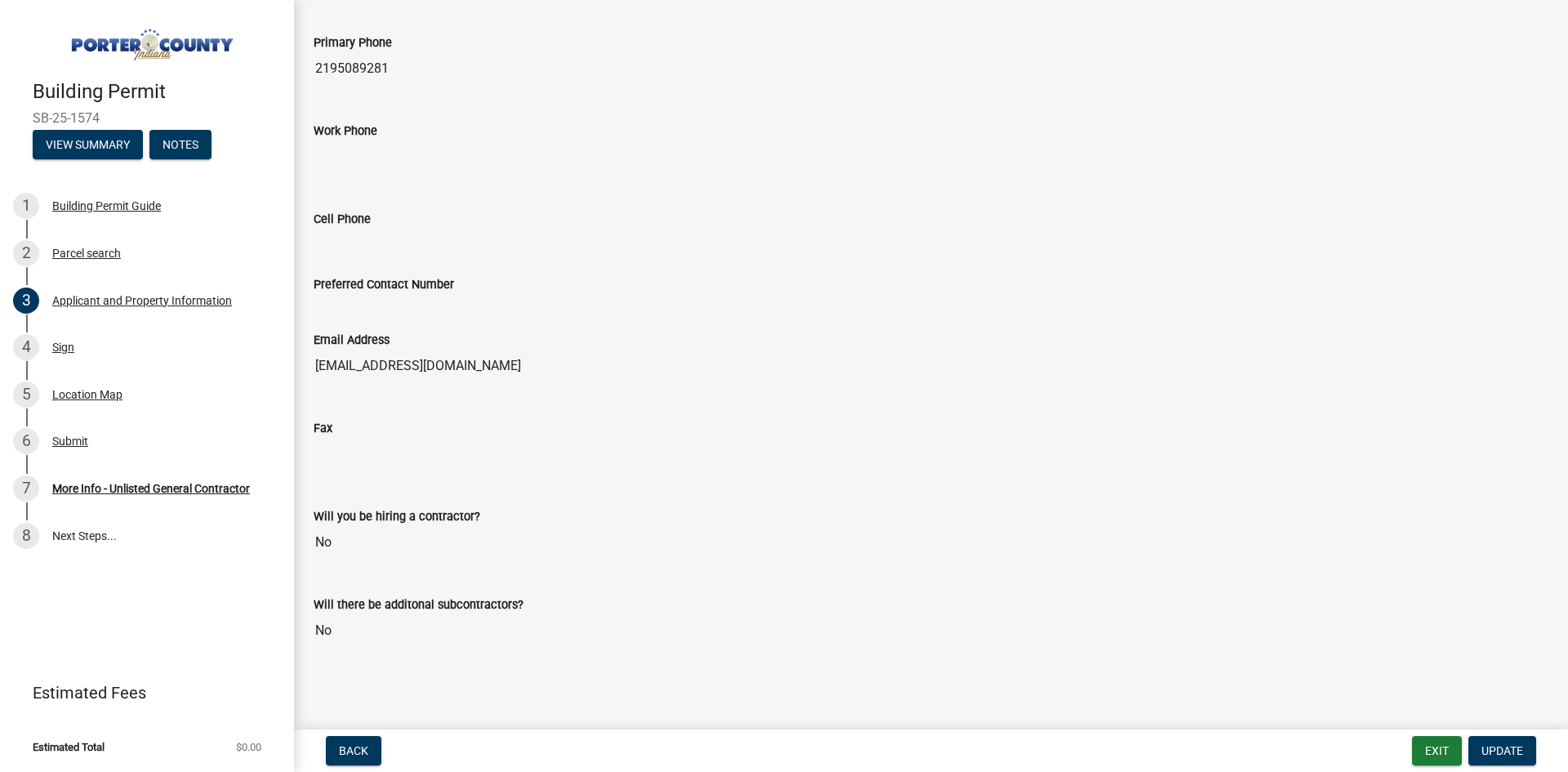
scroll to position [1930, 0]
click at [58, 347] on div "Sign" at bounding box center [63, 347] width 22 height 11
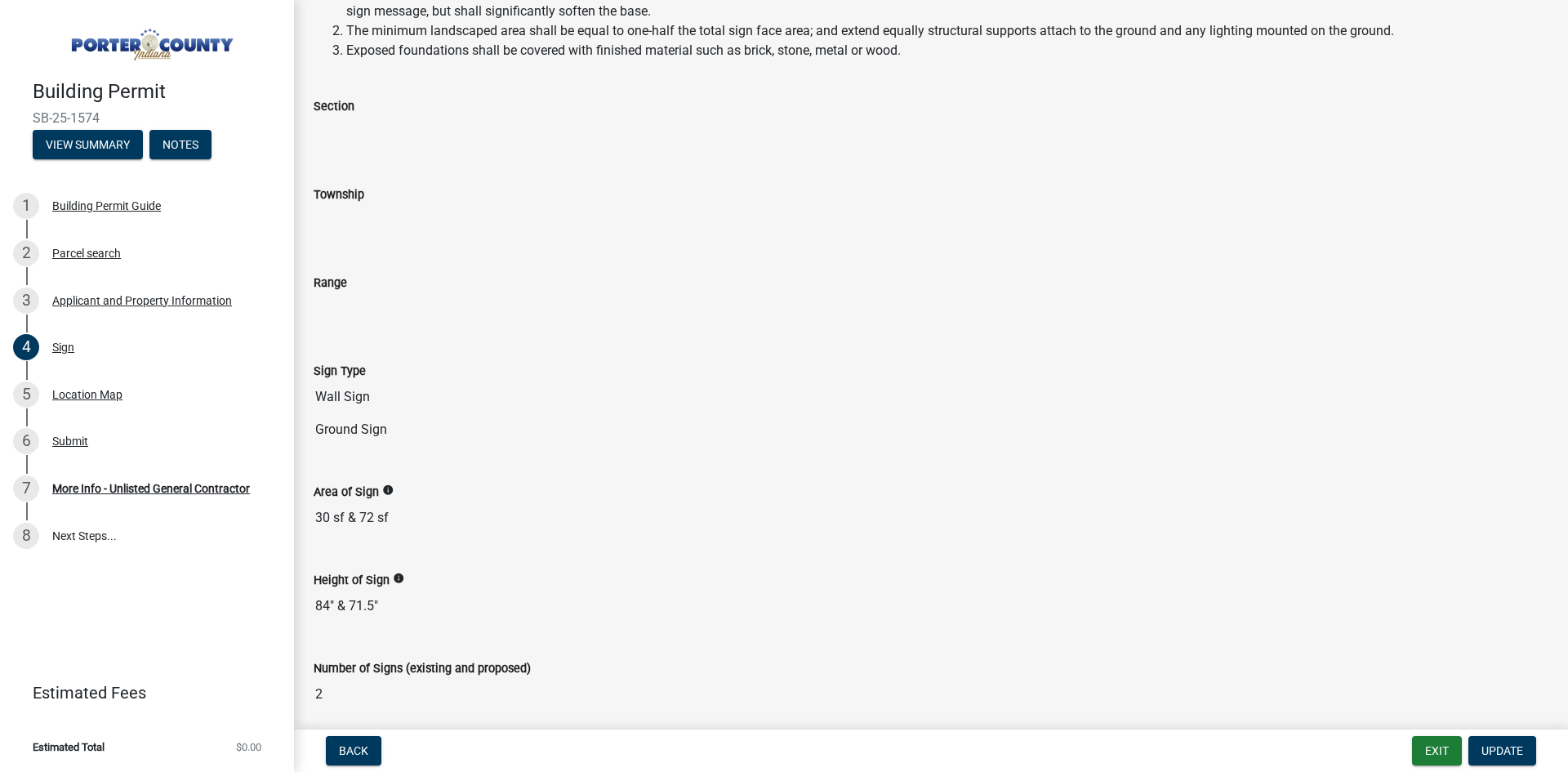
scroll to position [409, 0]
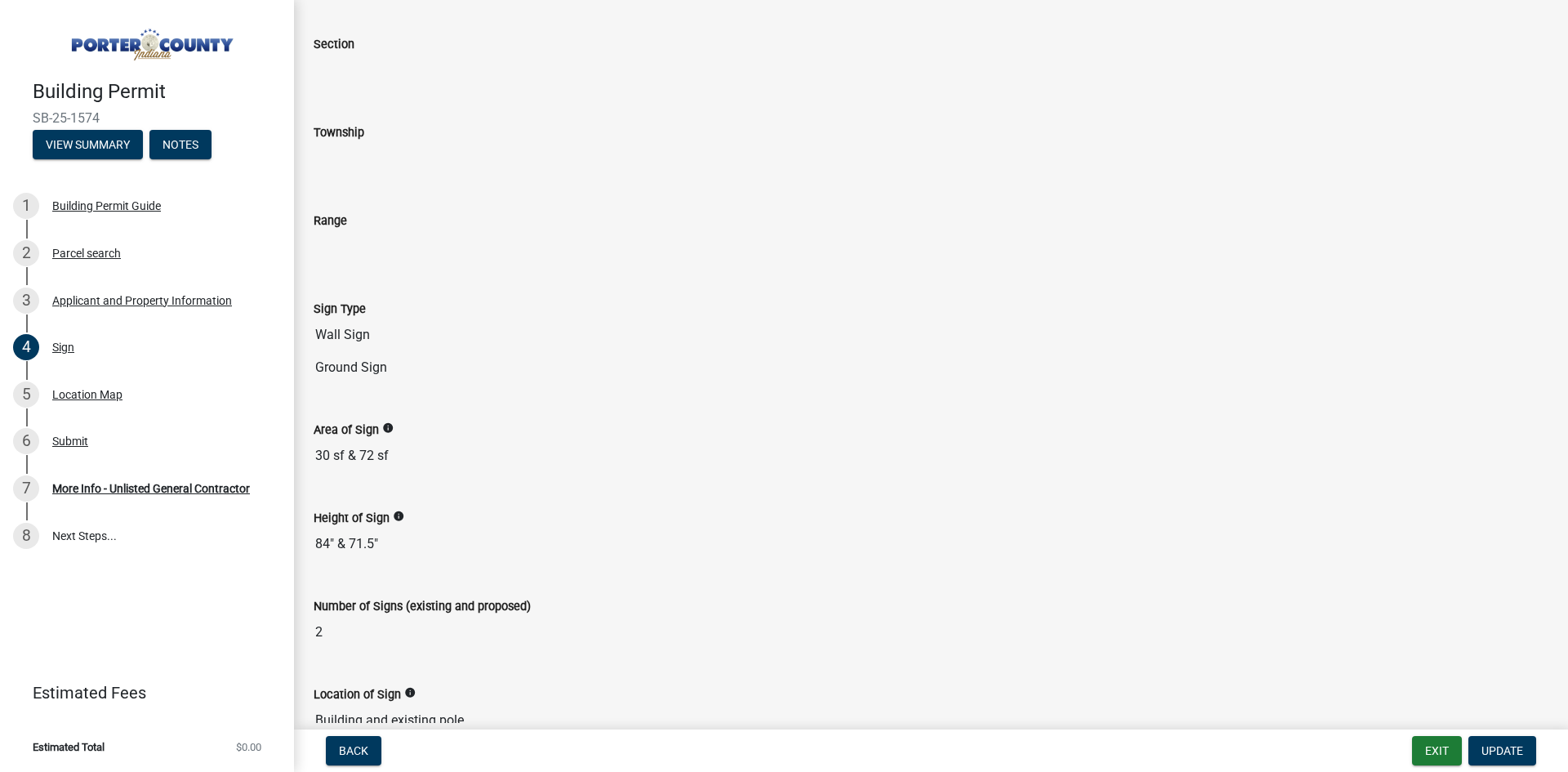
drag, startPoint x: 345, startPoint y: 619, endPoint x: 326, endPoint y: 625, distance: 19.9
click at [333, 623] on input "2" at bounding box center [931, 631] width 1235 height 33
click at [326, 625] on input "2" at bounding box center [931, 631] width 1235 height 33
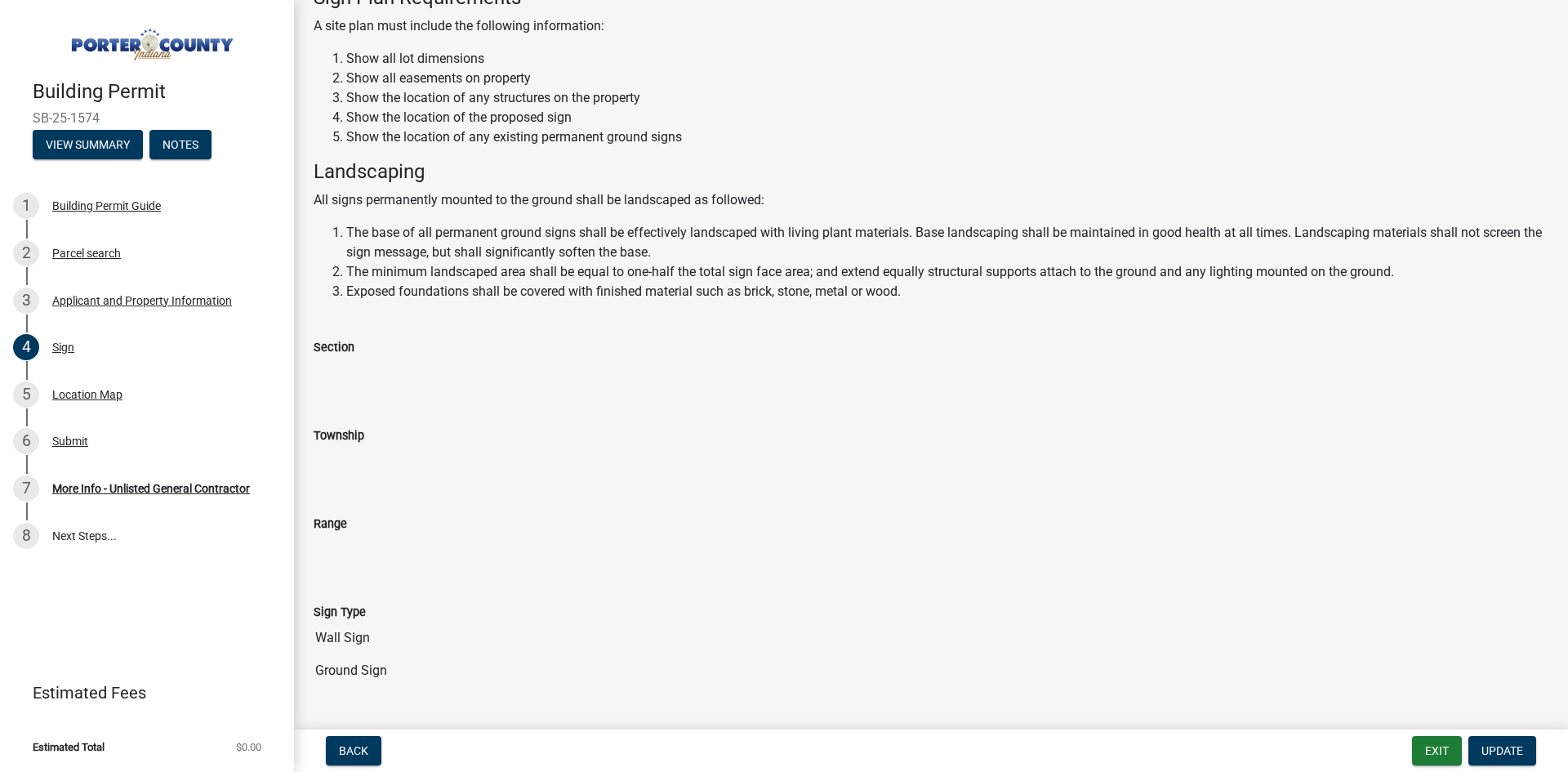
scroll to position [0, 0]
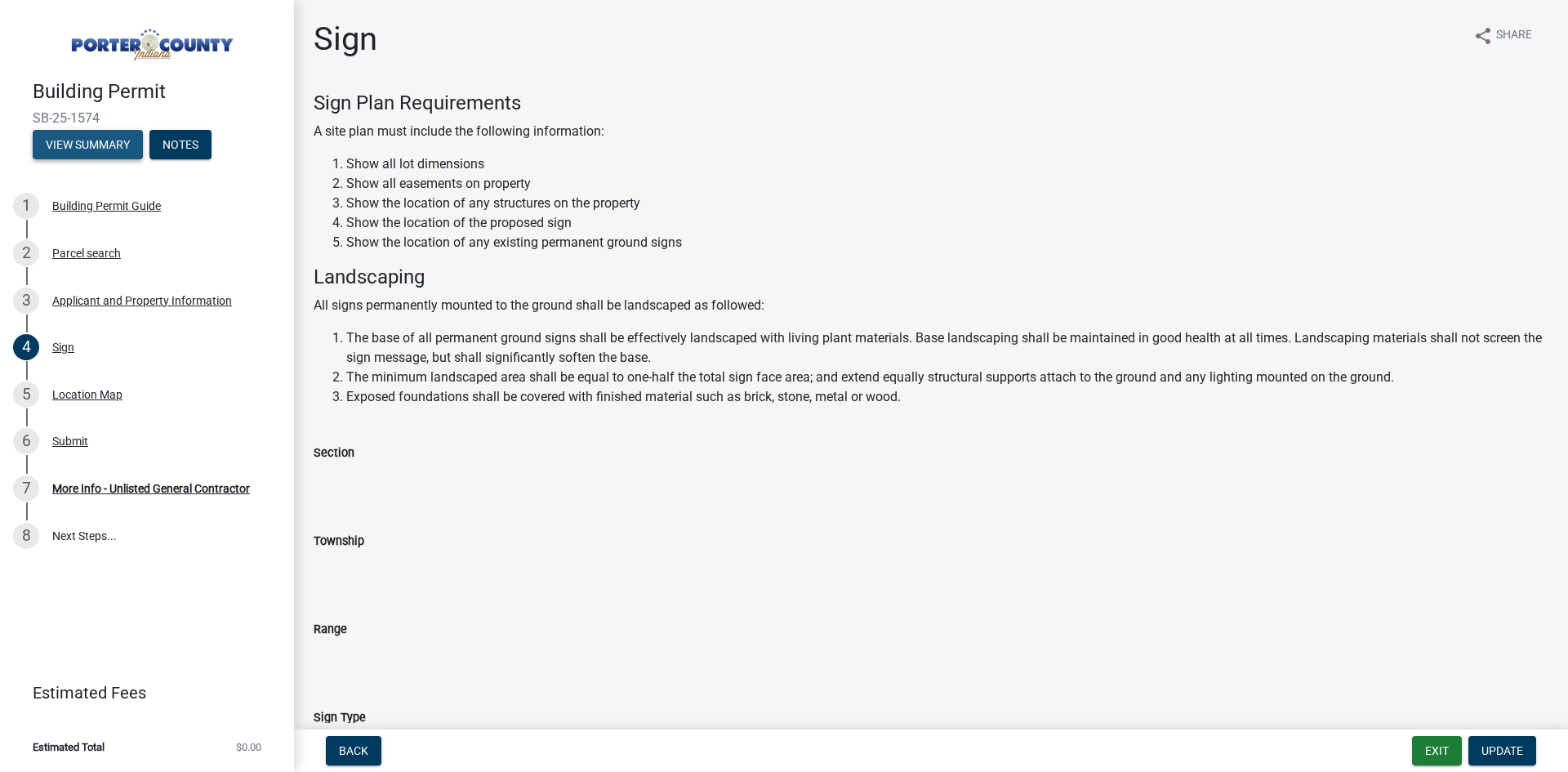
click at [103, 145] on button "View Summary" at bounding box center [88, 144] width 111 height 29
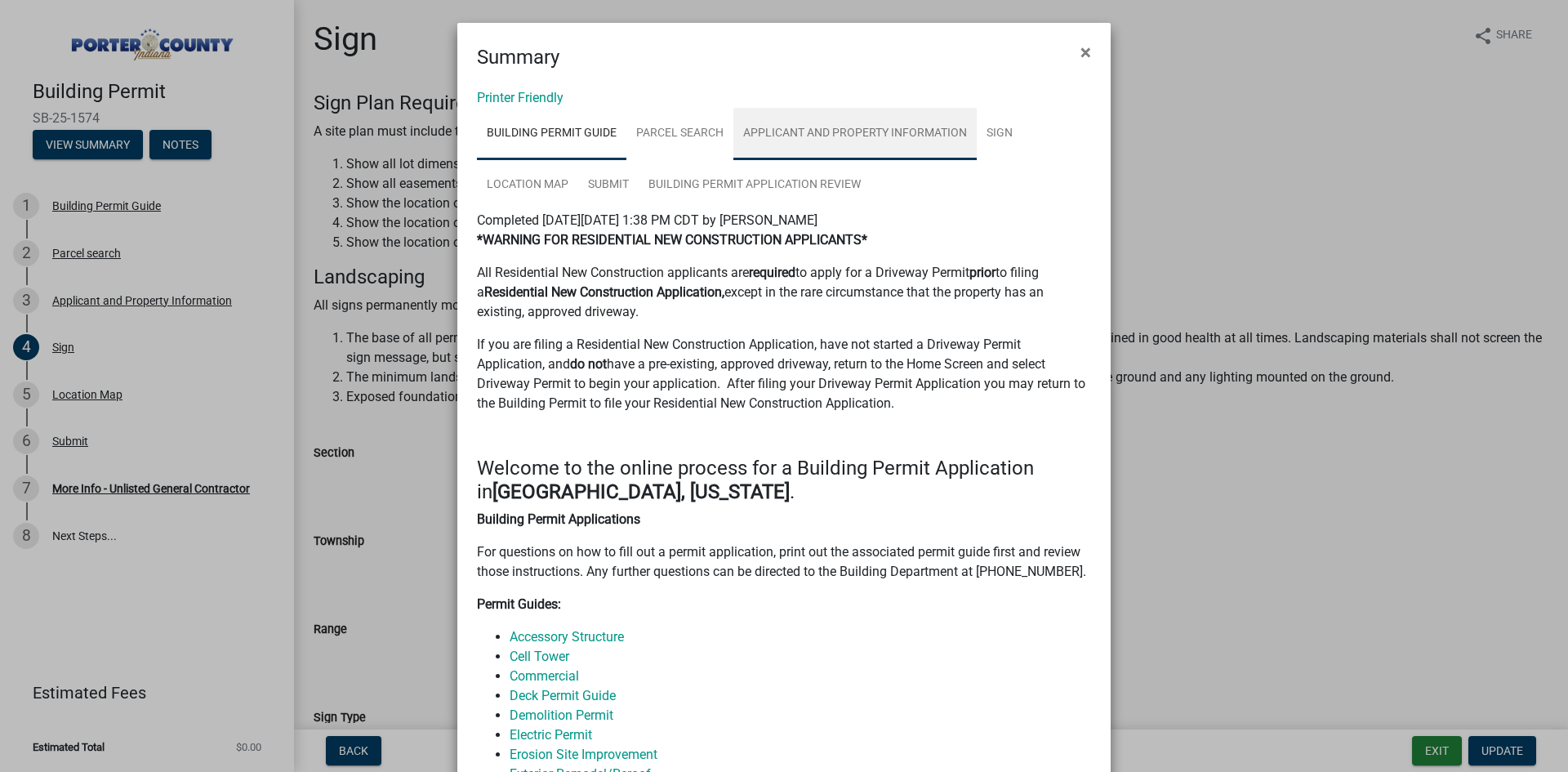
click at [817, 129] on link "Applicant and Property Information" at bounding box center [854, 134] width 243 height 52
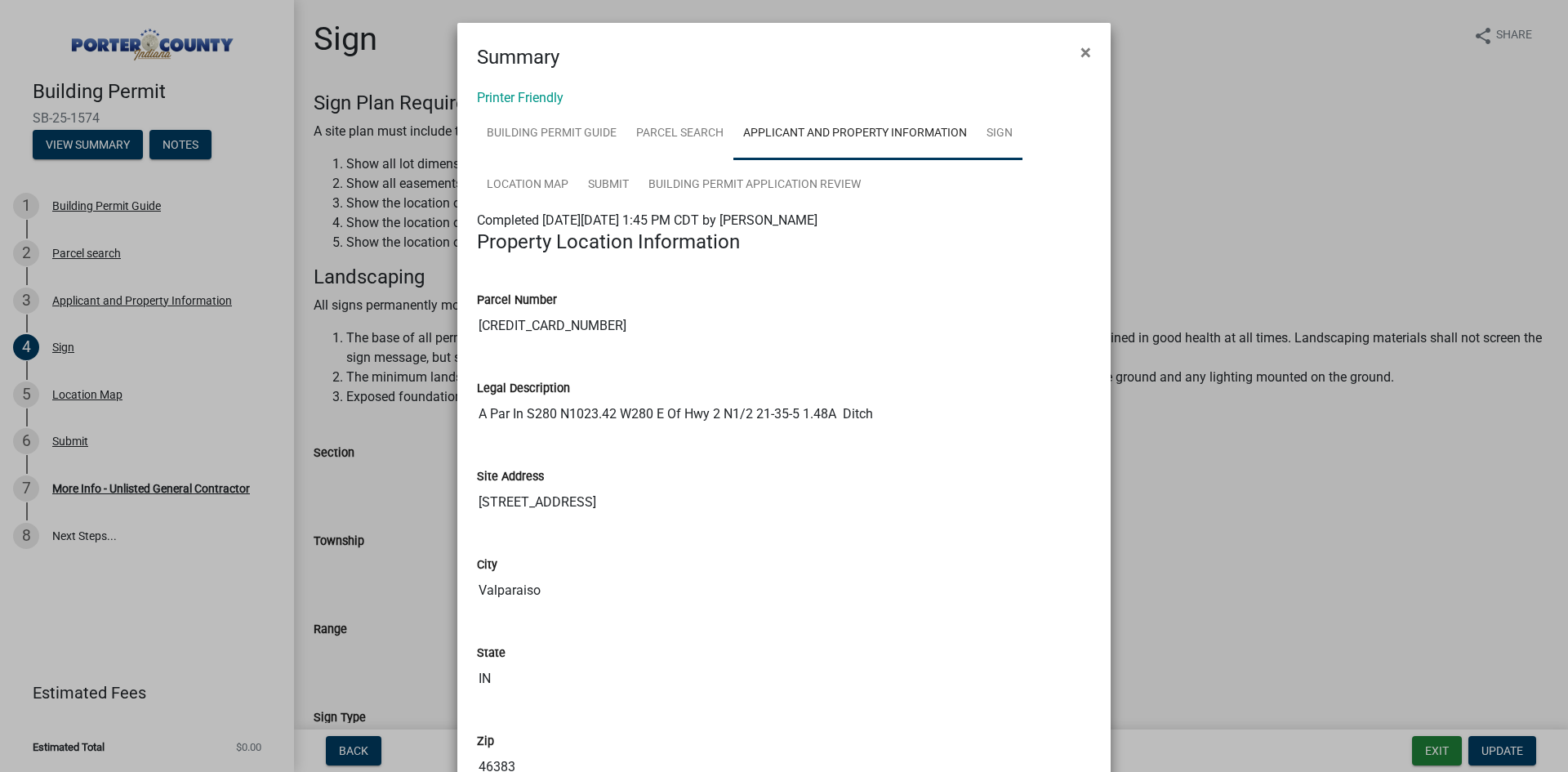
click at [1001, 130] on link "Sign" at bounding box center [1000, 134] width 46 height 52
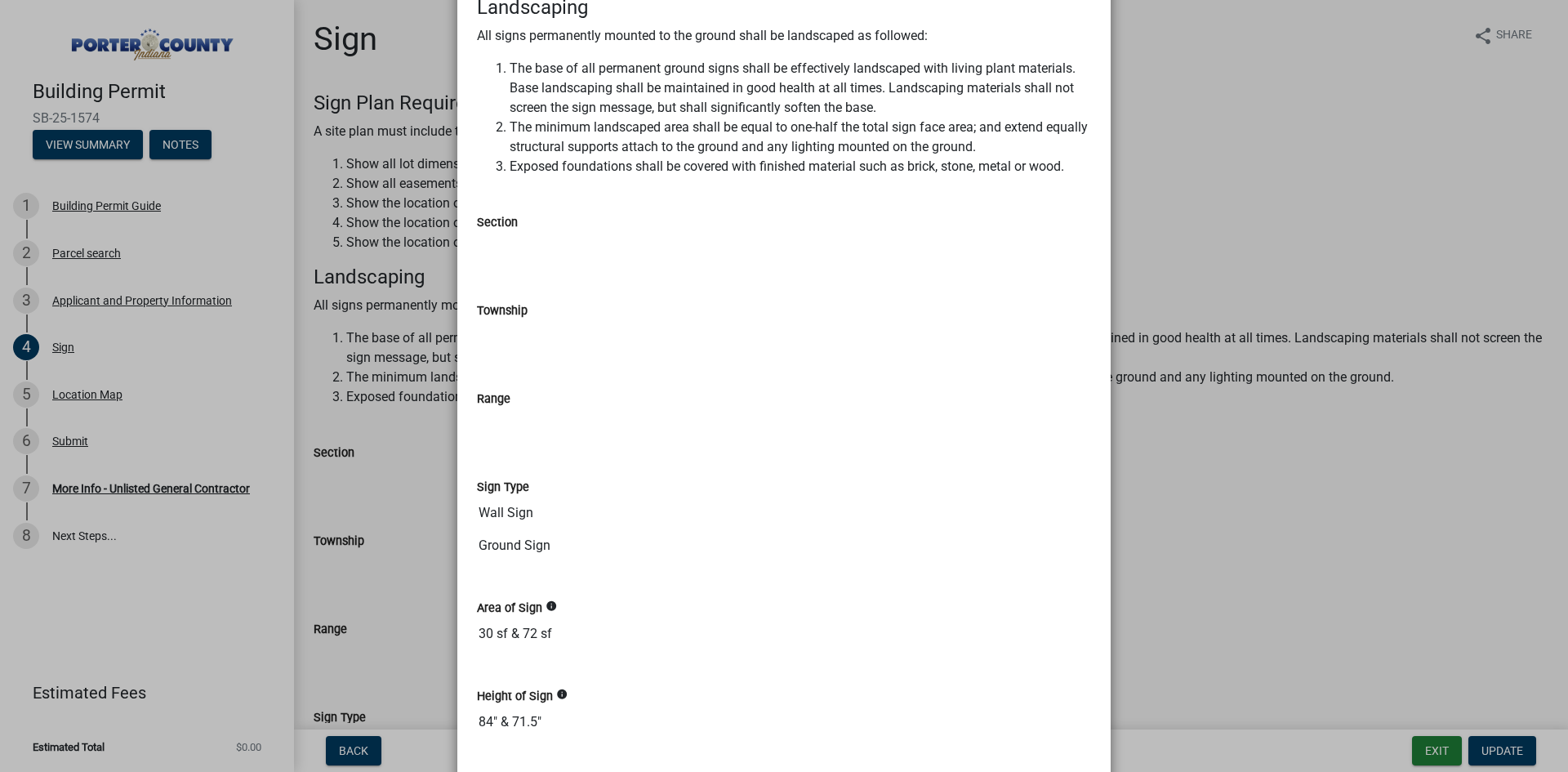
scroll to position [654, 0]
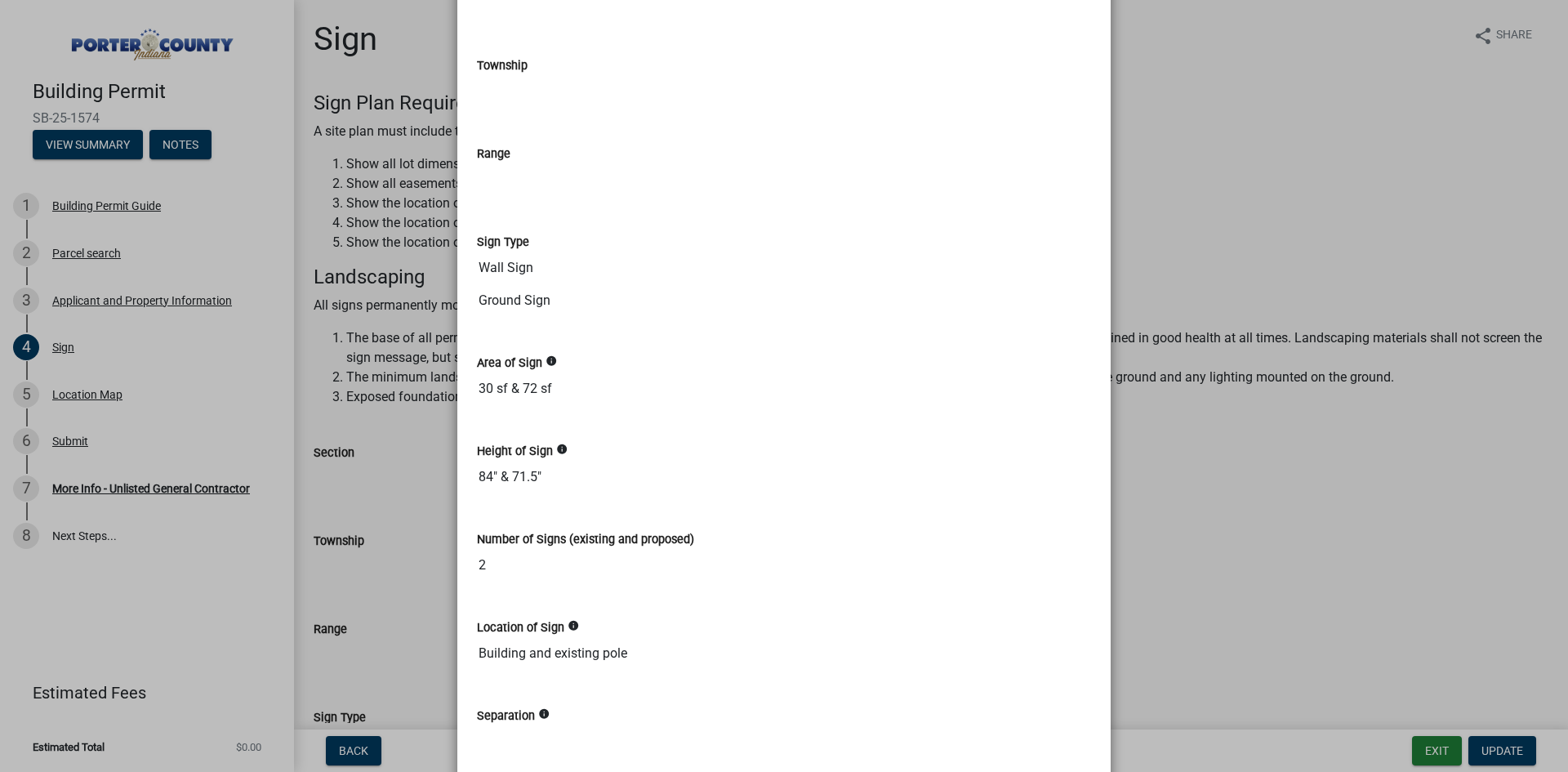
click at [564, 372] on input "30 sf & 72 sf" at bounding box center [784, 388] width 614 height 33
click at [556, 393] on input "30 sf & 72 sf" at bounding box center [784, 388] width 614 height 33
click at [556, 389] on input "30 sf & 72 sf" at bounding box center [784, 388] width 614 height 33
click at [558, 390] on input "30 sf & 72 sf" at bounding box center [784, 388] width 614 height 33
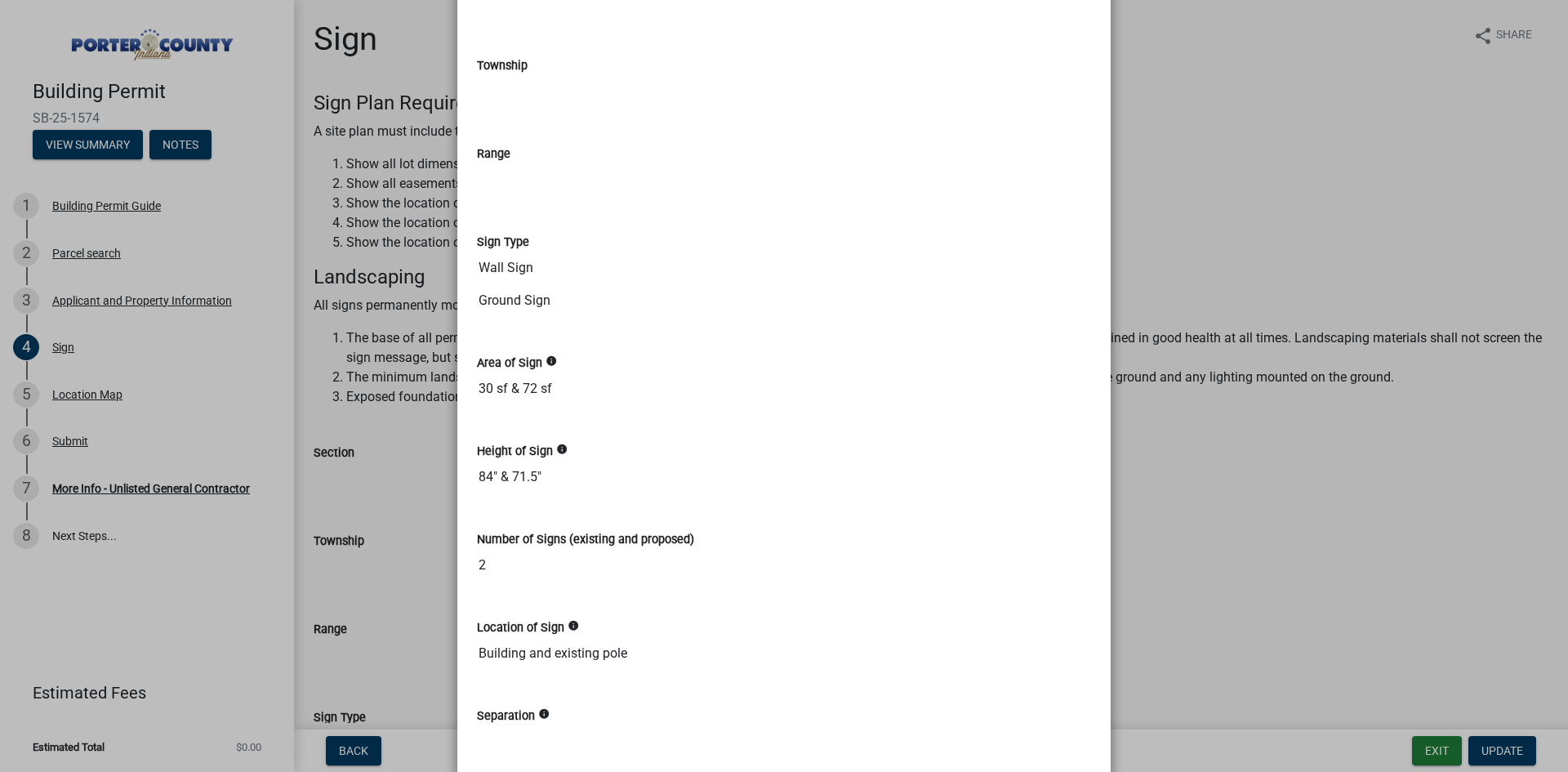
click at [576, 386] on input "30 sf & 72 sf" at bounding box center [784, 388] width 614 height 33
click at [561, 386] on input "30 sf & 72 sf" at bounding box center [784, 388] width 614 height 33
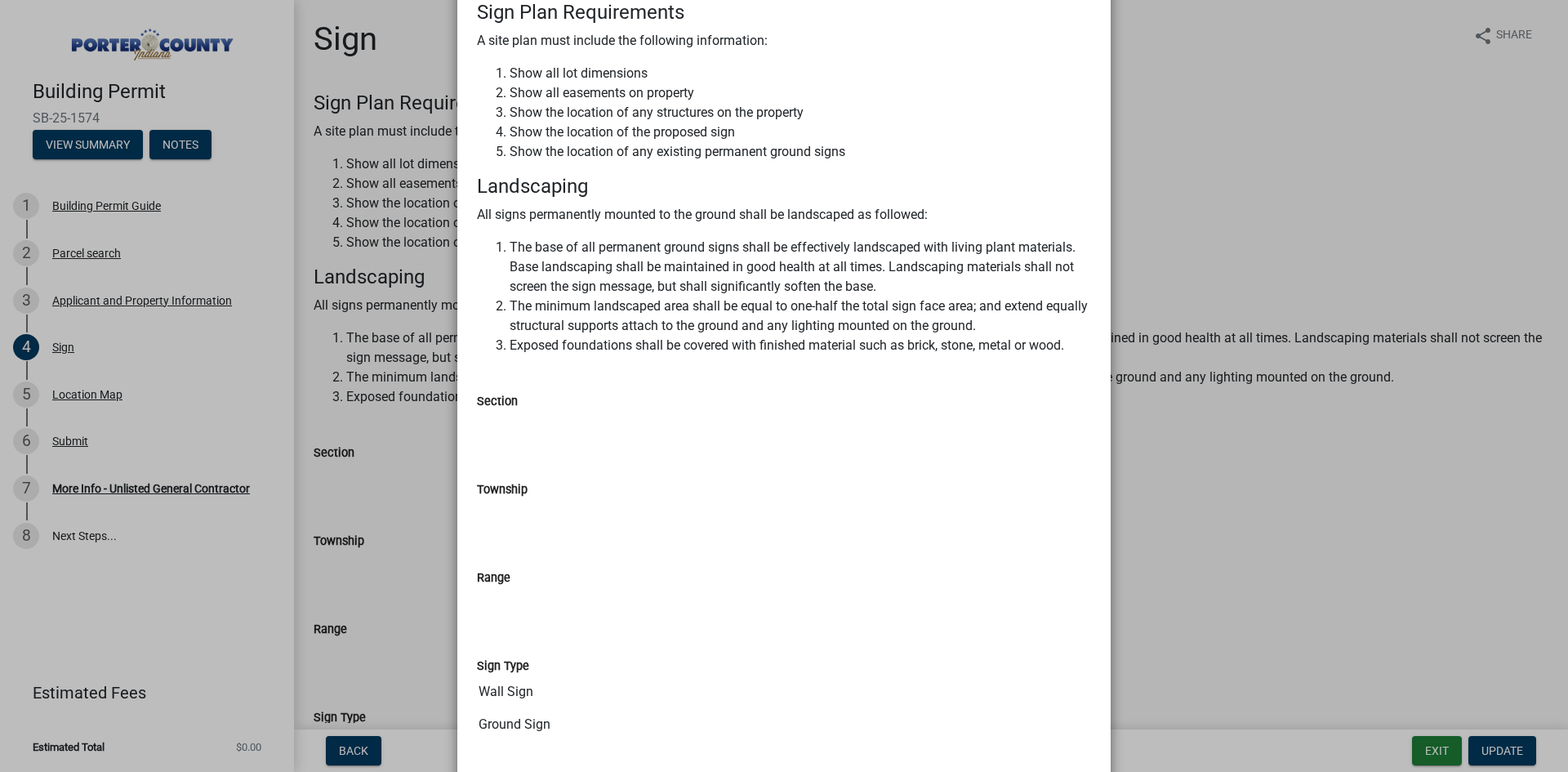
scroll to position [0, 0]
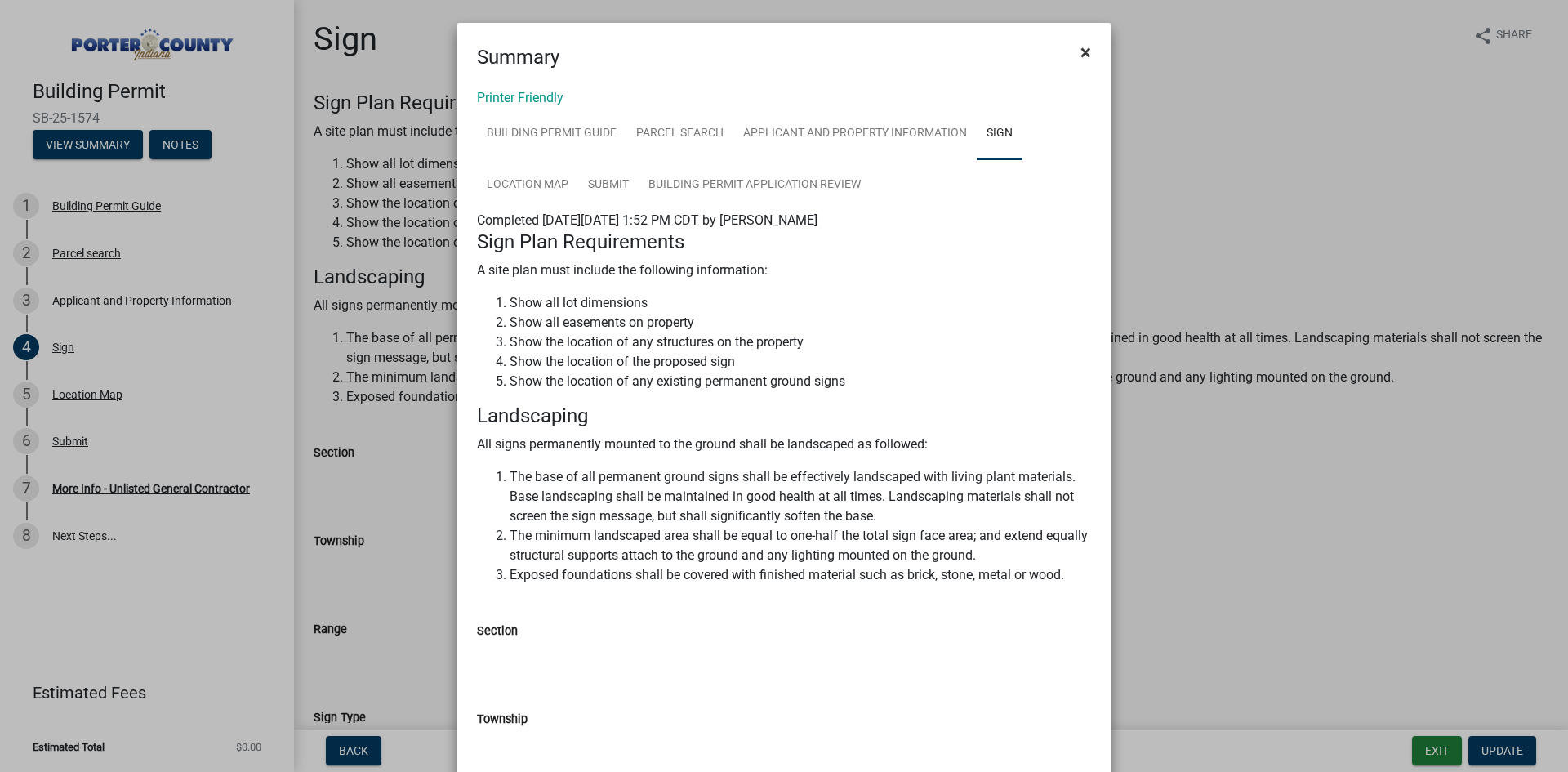
click at [1081, 55] on span "×" at bounding box center [1086, 52] width 11 height 23
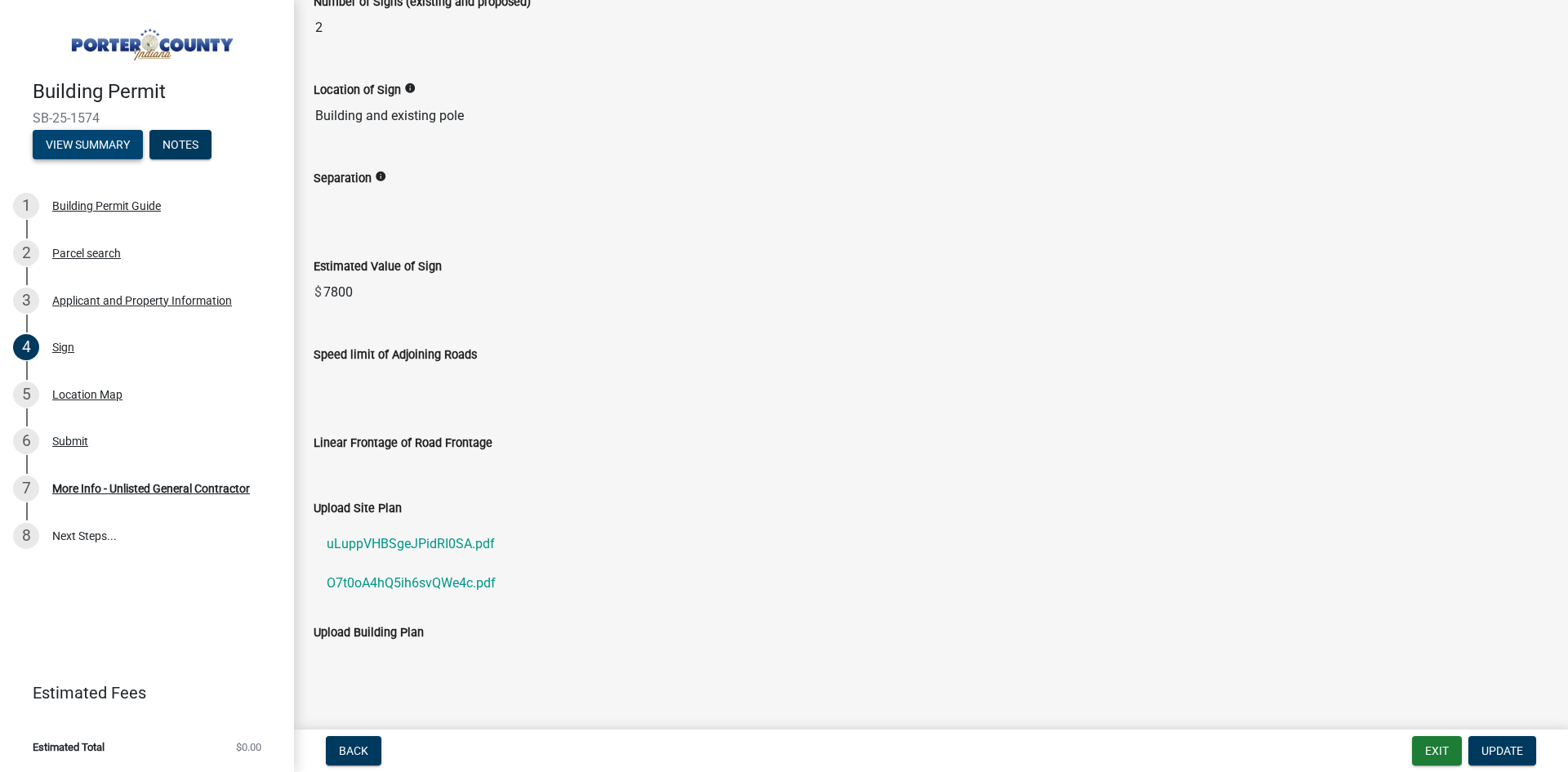
scroll to position [1021, 0]
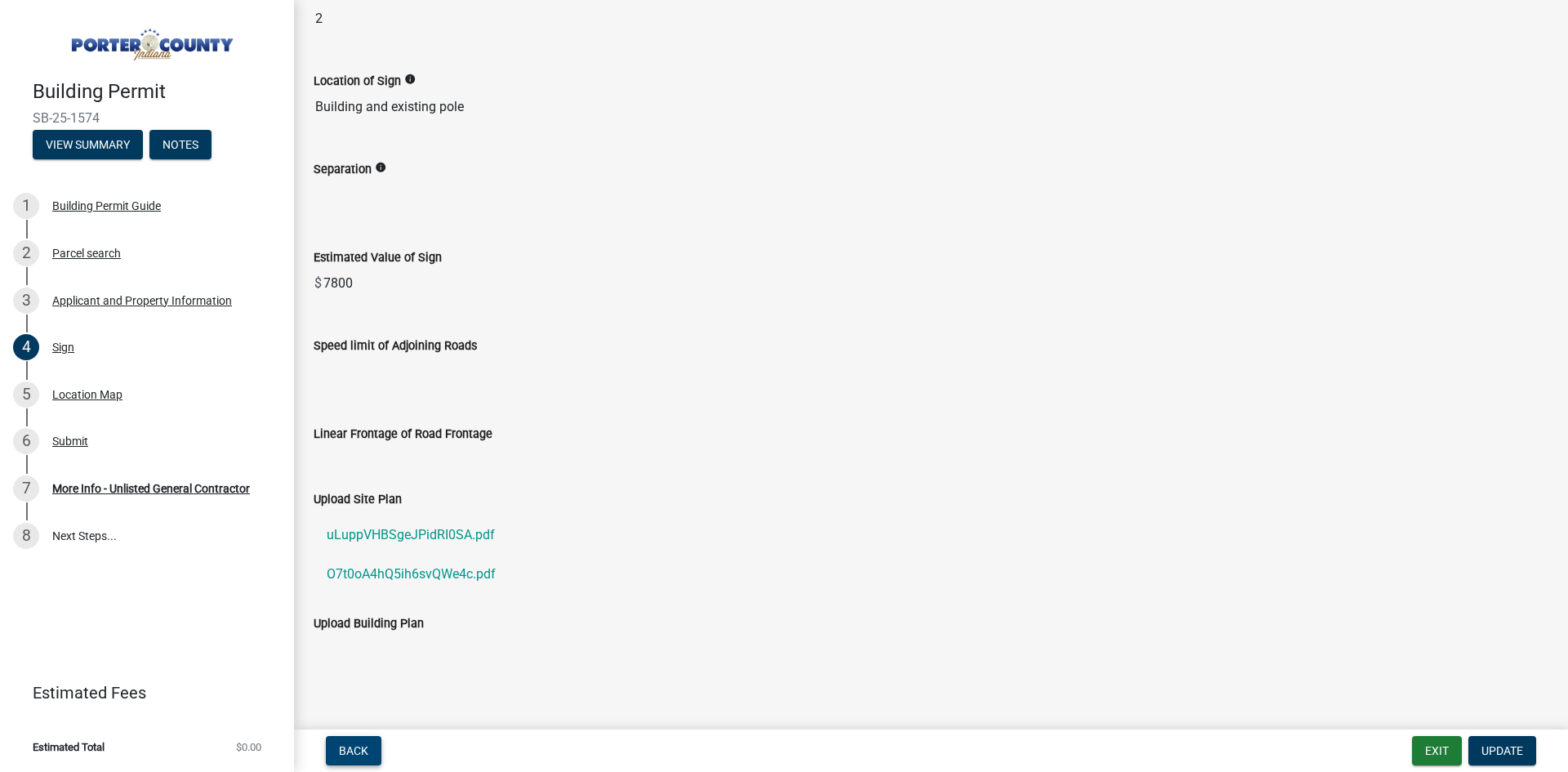
click at [335, 753] on button "Back" at bounding box center [353, 750] width 56 height 29
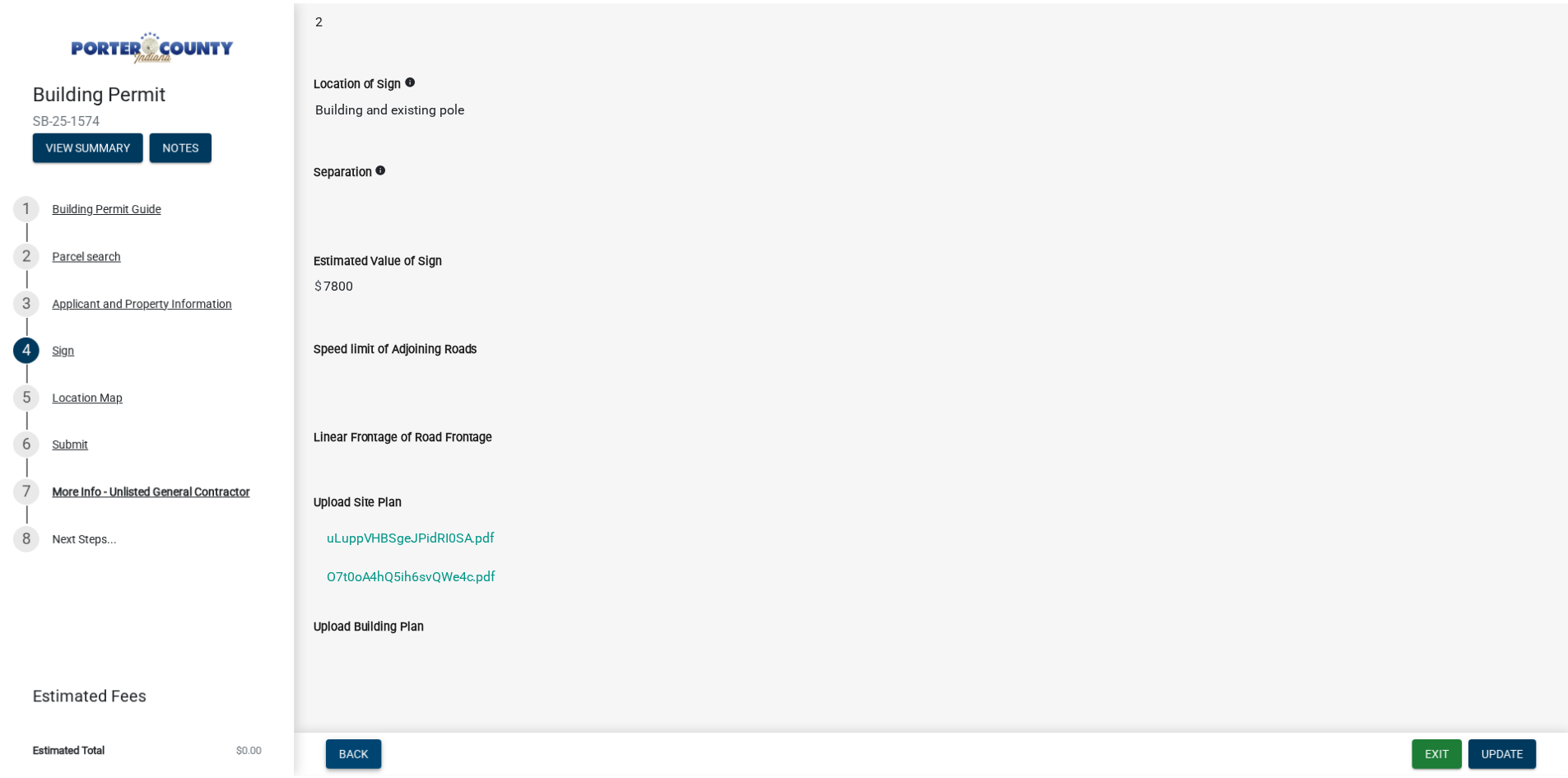
scroll to position [0, 0]
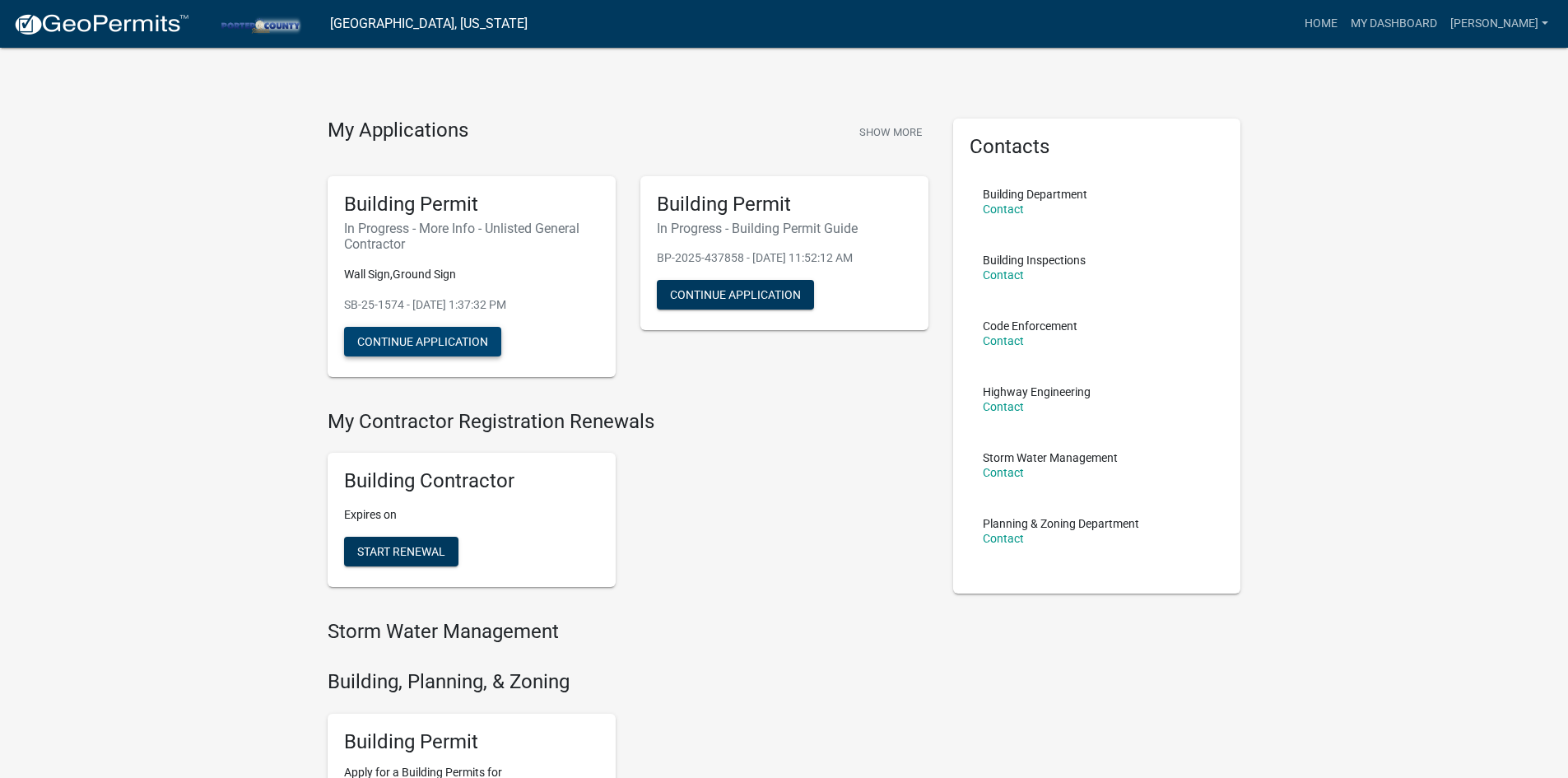
click at [457, 343] on button "Continue Application" at bounding box center [423, 341] width 157 height 29
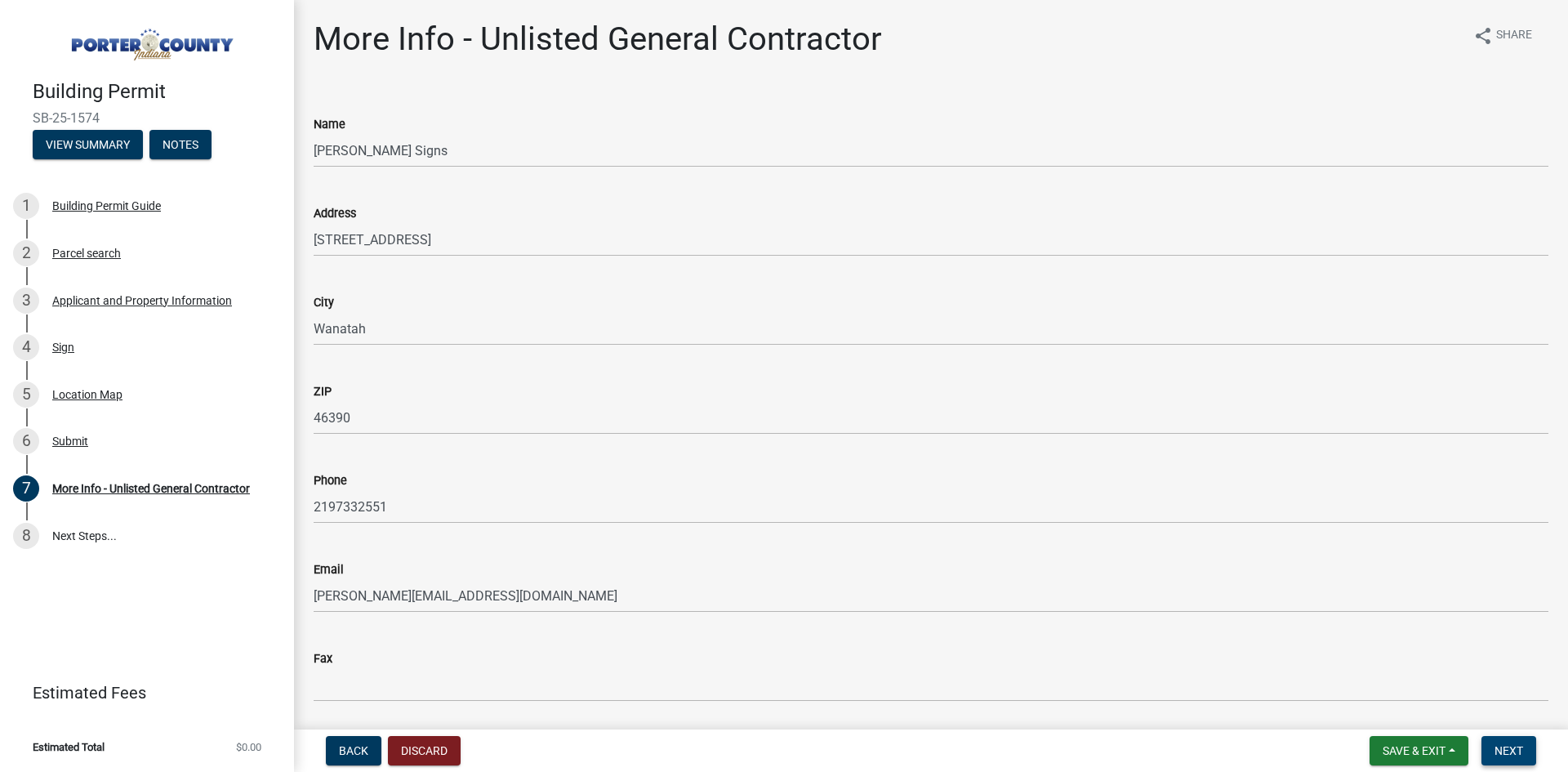
click at [1518, 754] on span "Next" at bounding box center [1509, 750] width 28 height 13
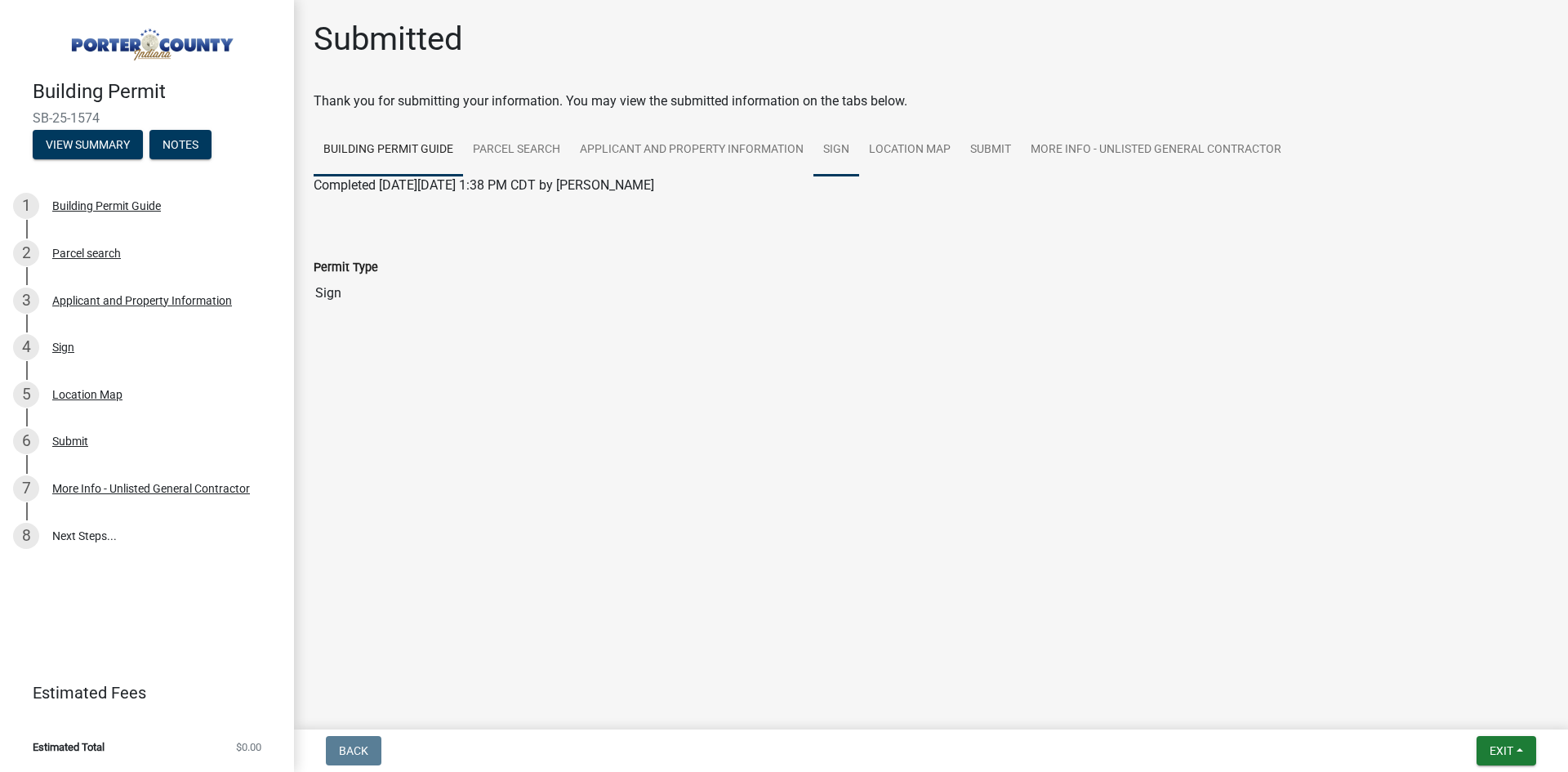
click at [838, 152] on link "Sign" at bounding box center [837, 149] width 46 height 52
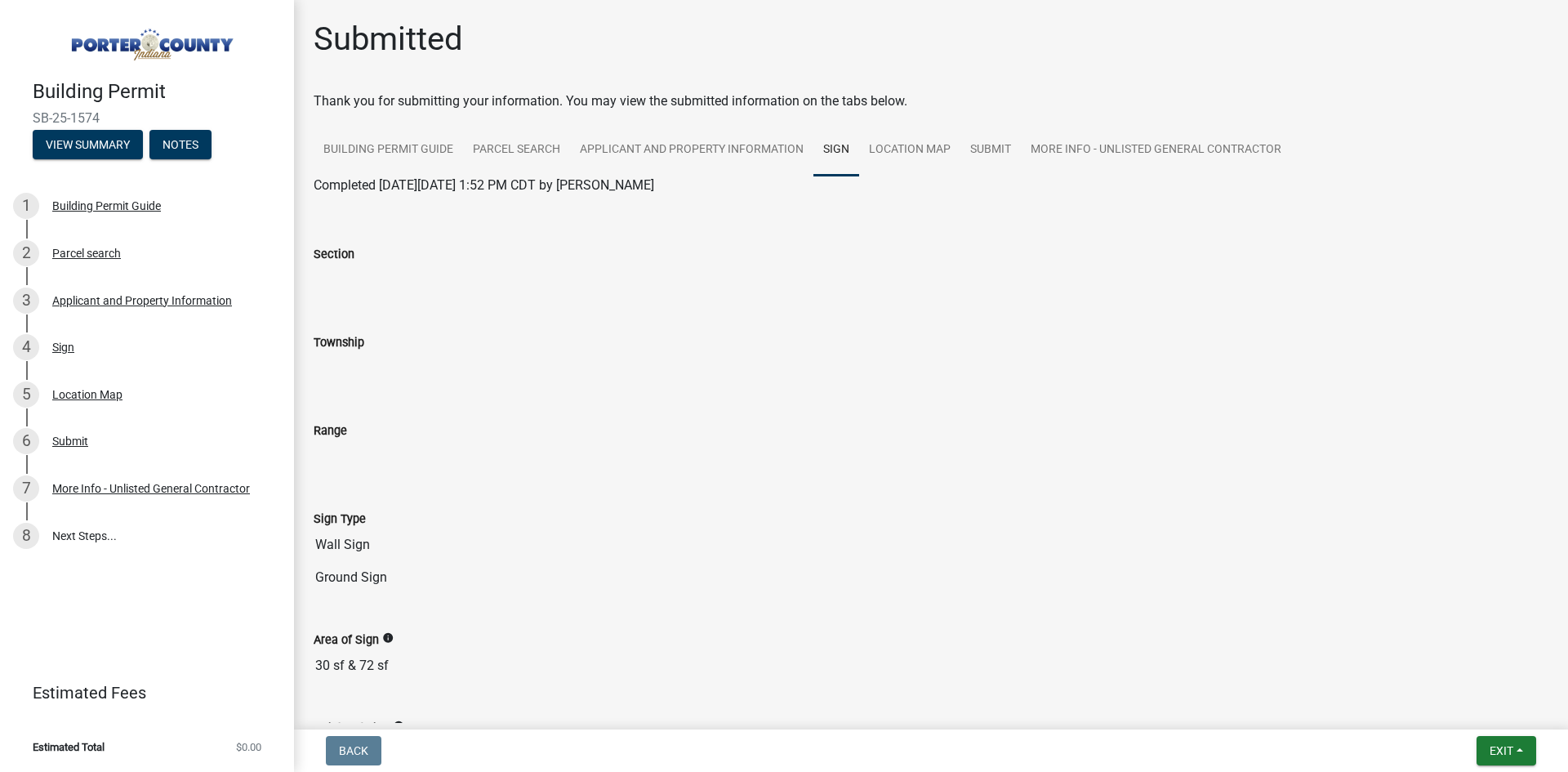
click at [372, 539] on input "Wall Sign" at bounding box center [931, 545] width 1235 height 33
drag, startPoint x: 384, startPoint y: 541, endPoint x: 517, endPoint y: 556, distance: 133.8
click at [371, 542] on input "Wall Sign" at bounding box center [931, 545] width 1235 height 33
click at [528, 551] on input "Wall Sign" at bounding box center [931, 545] width 1235 height 33
drag, startPoint x: 524, startPoint y: 549, endPoint x: 435, endPoint y: 535, distance: 90.1
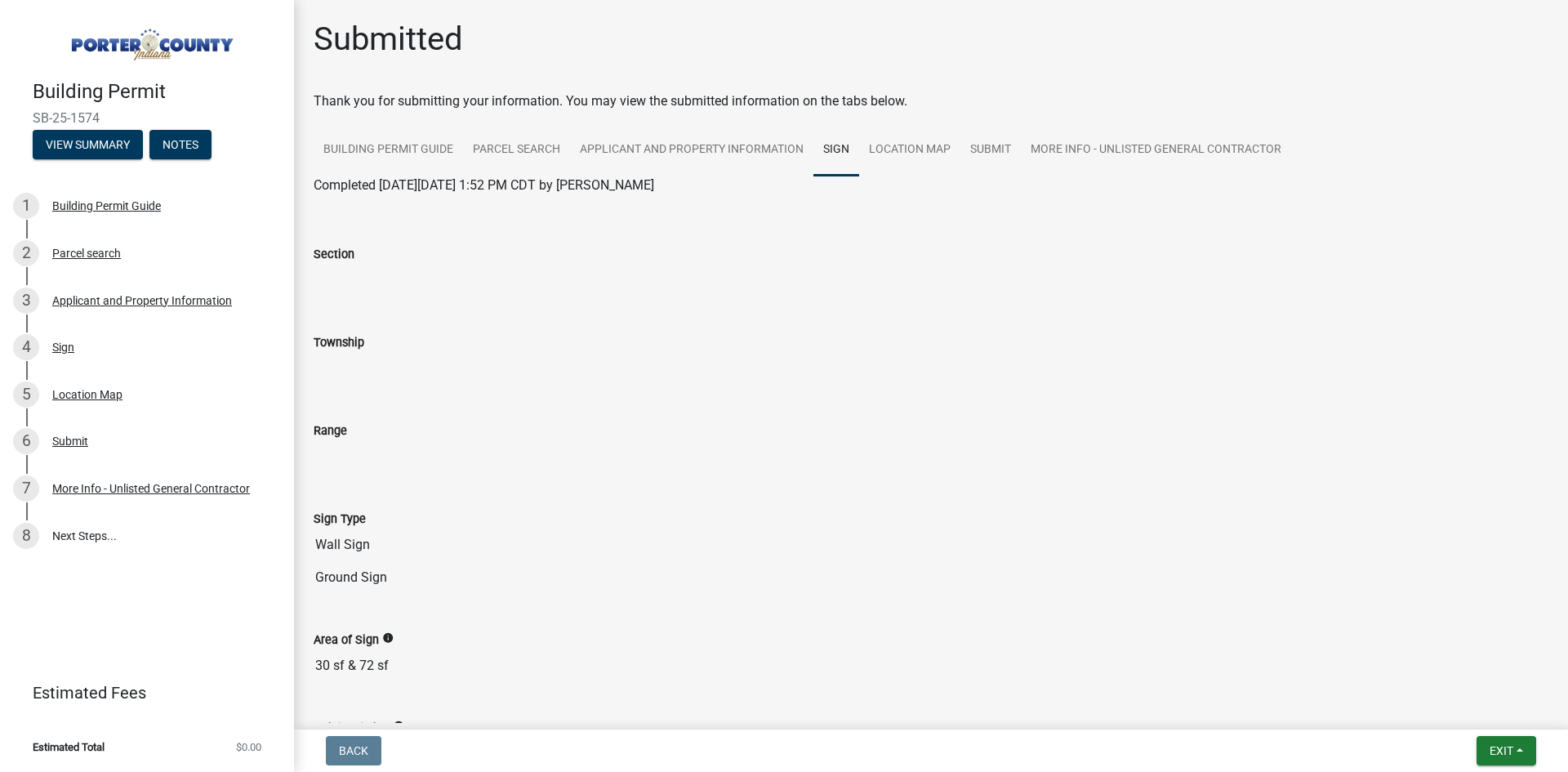
click at [435, 535] on input "Wall Sign" at bounding box center [931, 545] width 1235 height 33
drag, startPoint x: 402, startPoint y: 546, endPoint x: 267, endPoint y: 538, distance: 135.2
click at [267, 538] on div "Building Permit [DEMOGRAPHIC_DATA]-25-1574 View Summary Notes 1 Building Permit…" at bounding box center [784, 386] width 1568 height 772
click at [1463, 747] on div "Back Exit Save Save & Exit" at bounding box center [930, 750] width 1248 height 29
click at [1483, 755] on button "Exit" at bounding box center [1506, 750] width 59 height 29
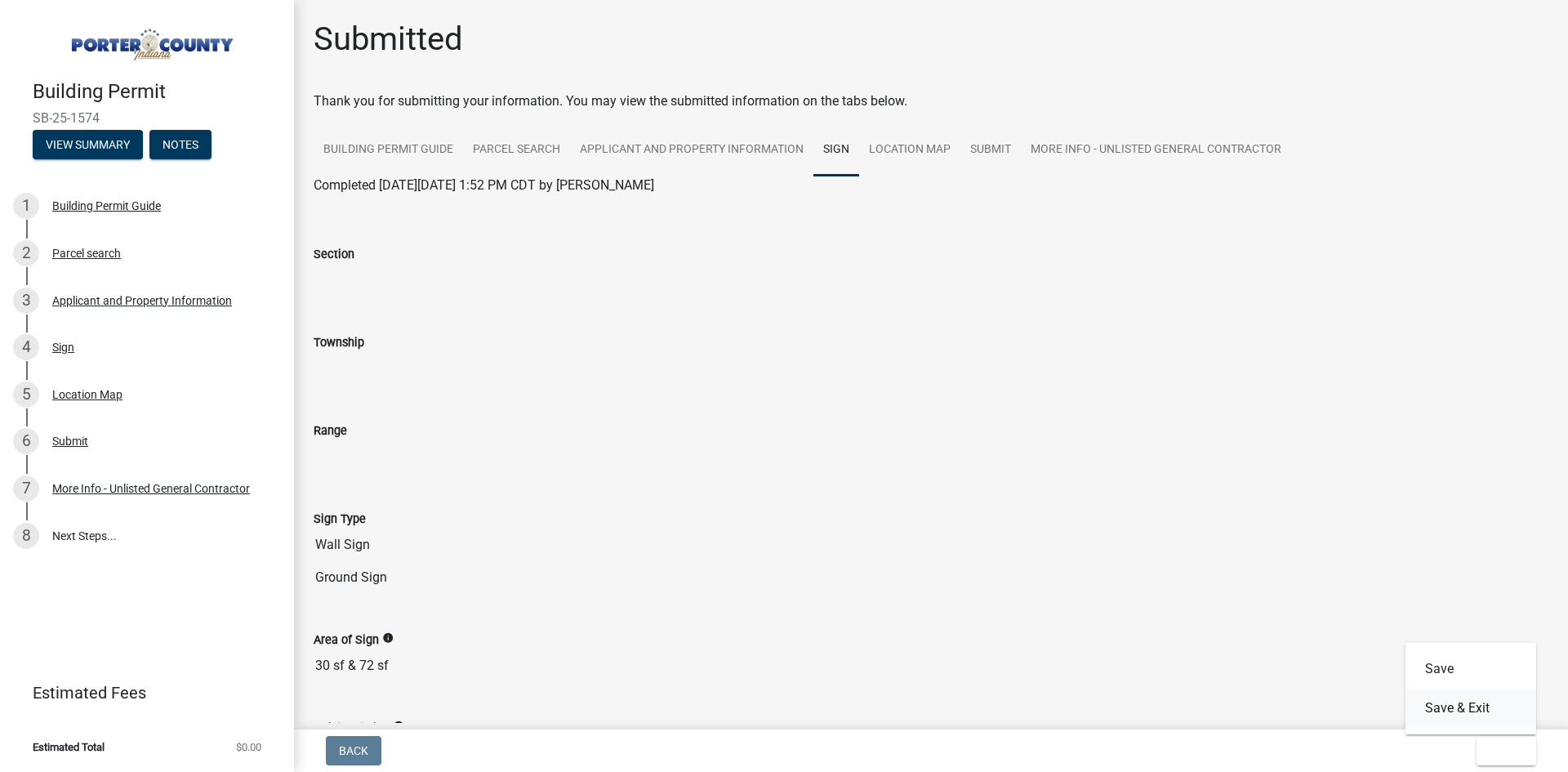
click at [1465, 709] on button "Save & Exit" at bounding box center [1471, 708] width 131 height 39
